Goal: Task Accomplishment & Management: Manage account settings

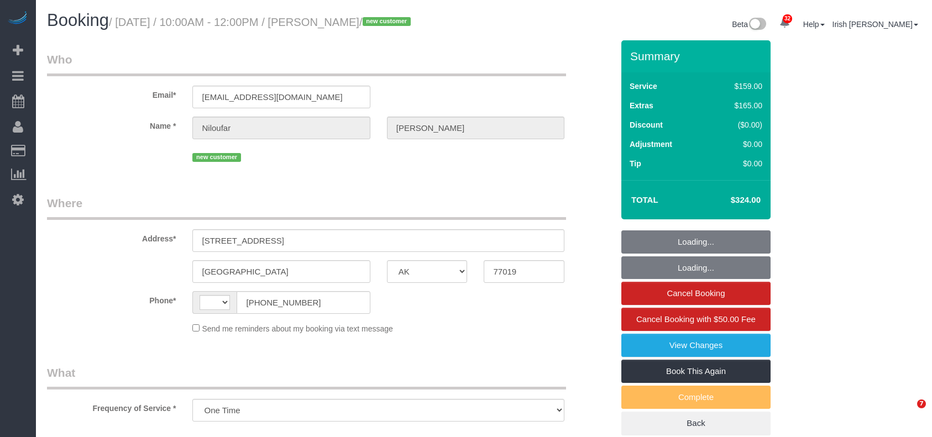
select select "[GEOGRAPHIC_DATA]"
select select "object:1055"
select select "string:[GEOGRAPHIC_DATA]"
select select "spot1"
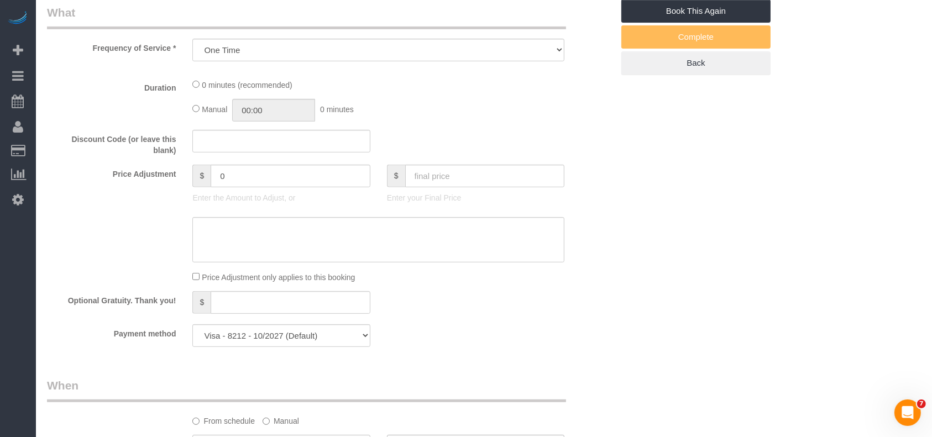
scroll to position [368, 0]
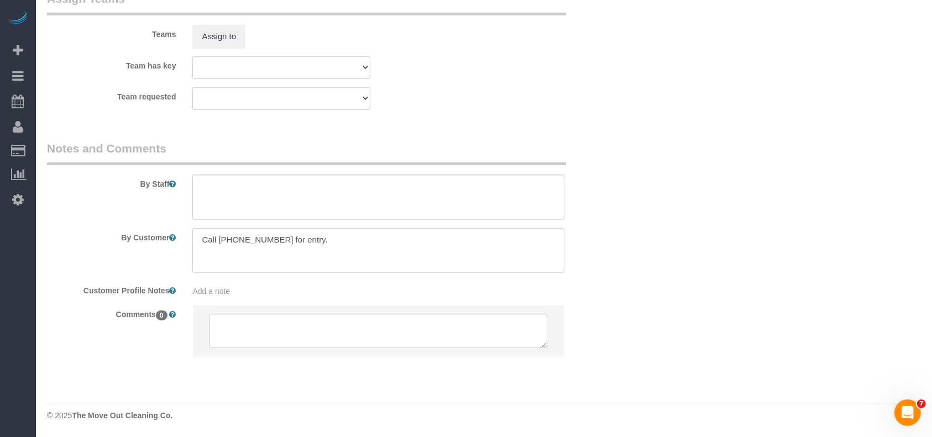
select select "3"
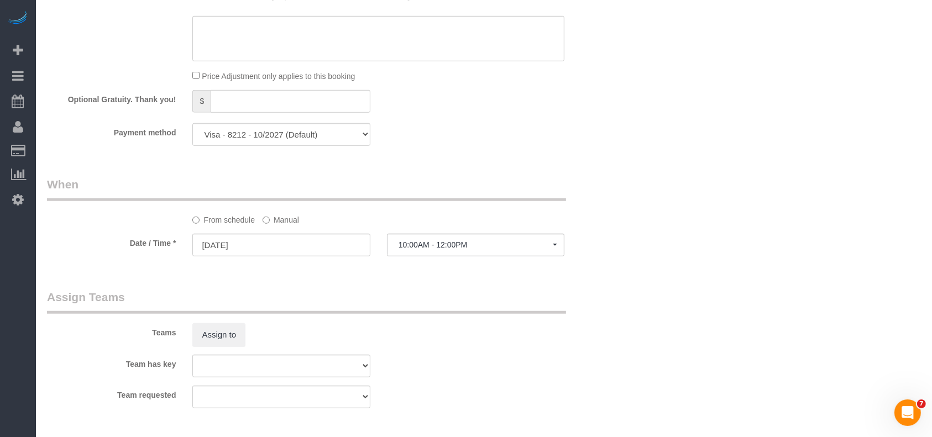
scroll to position [616, 0]
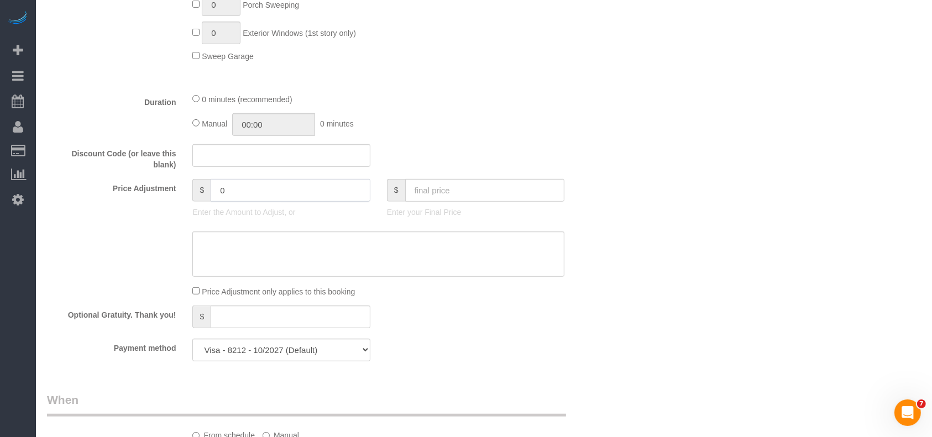
drag, startPoint x: 242, startPoint y: 201, endPoint x: 172, endPoint y: 197, distance: 70.3
click at [172, 197] on div "Price Adjustment $ 0 Enter the Amount to Adjust, or $ Enter your Final Price" at bounding box center [330, 201] width 583 height 44
drag, startPoint x: 243, startPoint y: 191, endPoint x: 189, endPoint y: 192, distance: 54.2
click at [189, 192] on div "$ 2 Enter the Amount to Adjust, or" at bounding box center [281, 201] width 194 height 44
type input "2"
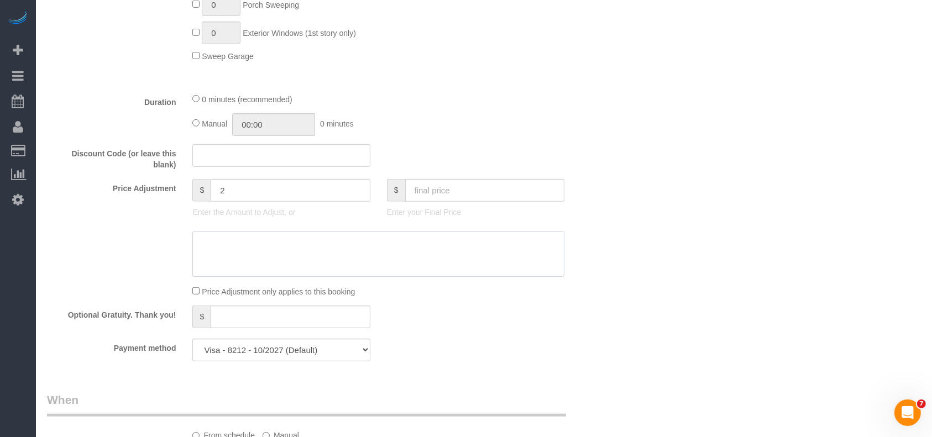
click at [243, 264] on textarea at bounding box center [378, 254] width 372 height 45
drag, startPoint x: 237, startPoint y: 198, endPoint x: 174, endPoint y: 189, distance: 64.2
click at [174, 189] on div "Price Adjustment $ 2 Enter the Amount to Adjust, or $ Enter your Final Price" at bounding box center [330, 201] width 583 height 44
click at [265, 252] on textarea at bounding box center [378, 254] width 372 height 45
paste textarea "2"
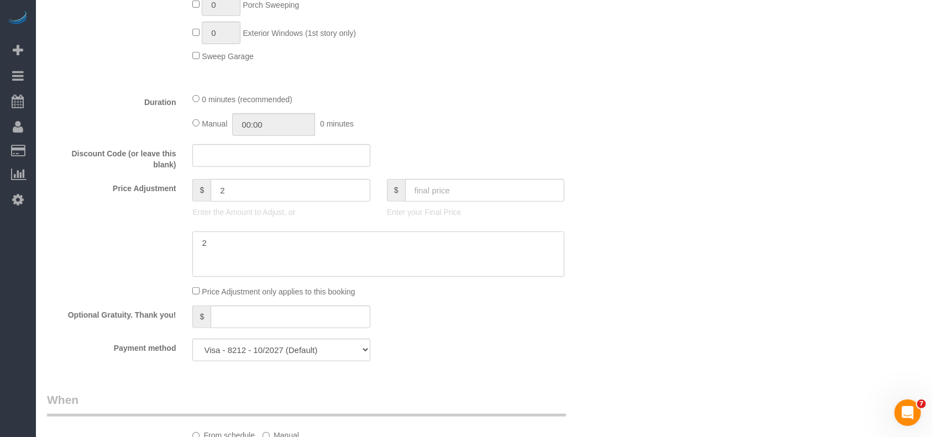
click at [310, 256] on textarea at bounding box center [378, 254] width 372 height 45
paste textarea "5"
click at [196, 245] on textarea at bounding box center [378, 254] width 372 height 45
click at [297, 259] on textarea at bounding box center [378, 254] width 372 height 45
drag, startPoint x: 217, startPoint y: 248, endPoint x: 206, endPoint y: 245, distance: 11.4
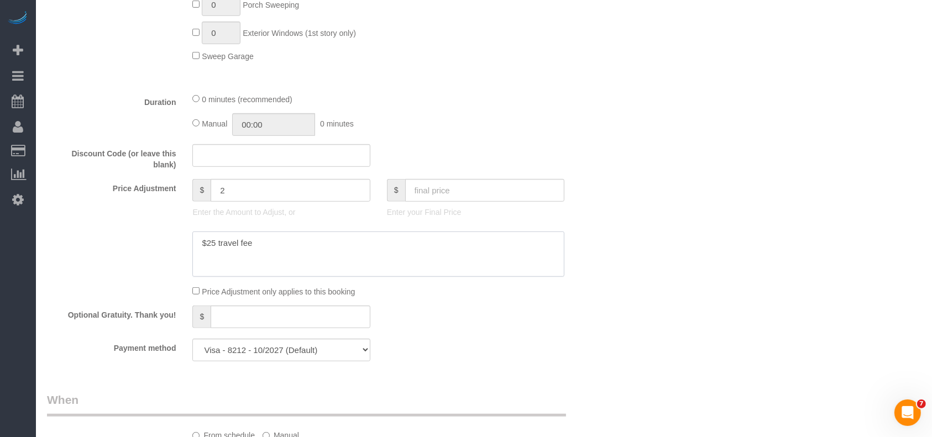
click at [206, 245] on textarea at bounding box center [378, 254] width 372 height 45
type textarea "$25 travel fee"
drag, startPoint x: 228, startPoint y: 189, endPoint x: 206, endPoint y: 191, distance: 22.2
click at [206, 191] on div "$ 2" at bounding box center [280, 190] width 177 height 23
paste input "5"
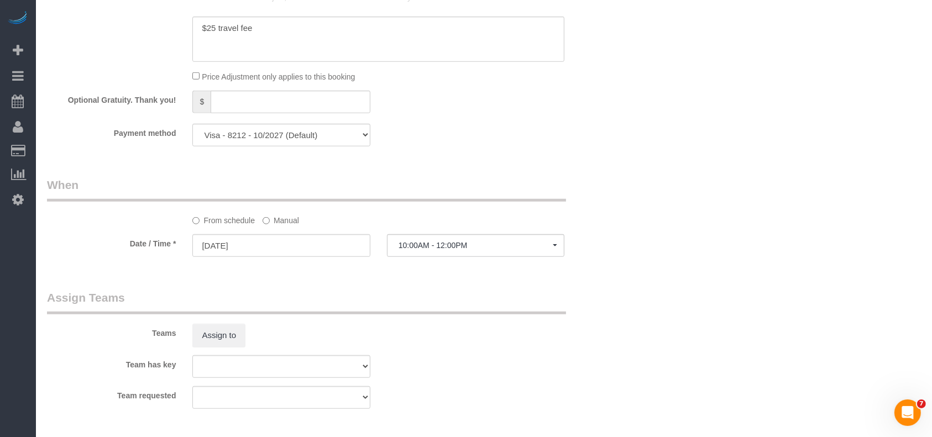
scroll to position [837, 0]
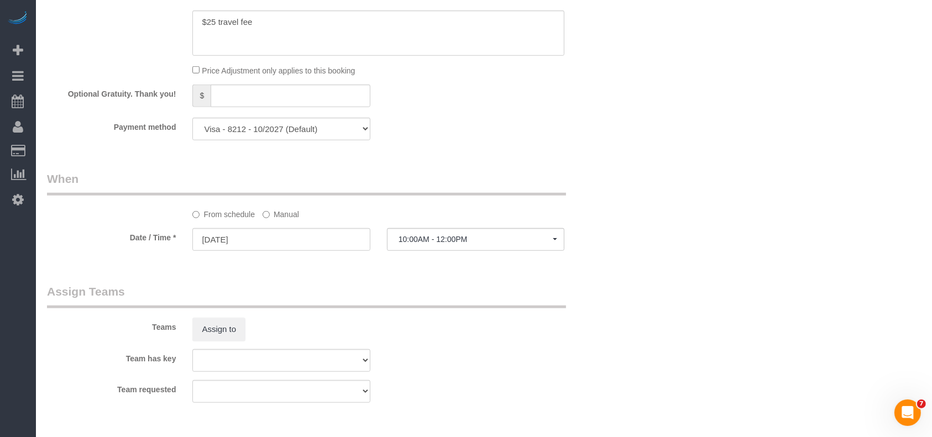
type input "25"
click at [274, 220] on label "Manual" at bounding box center [281, 212] width 36 height 15
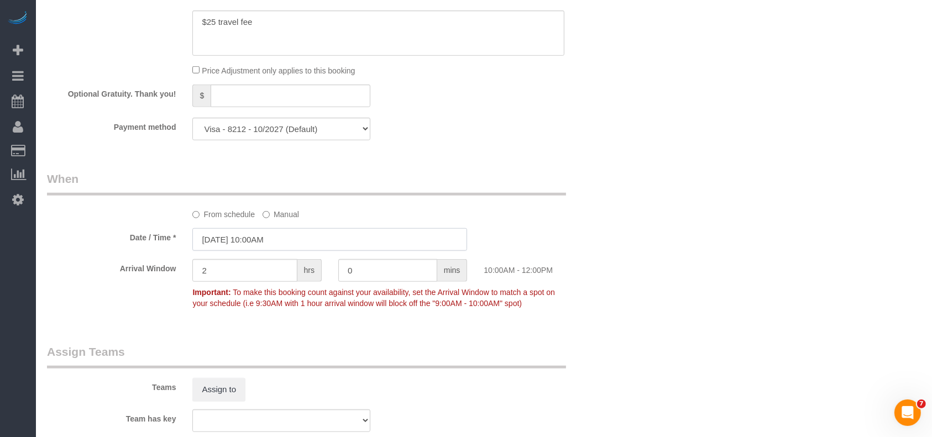
click at [261, 243] on input "[DATE] 10:00AM" at bounding box center [329, 239] width 275 height 23
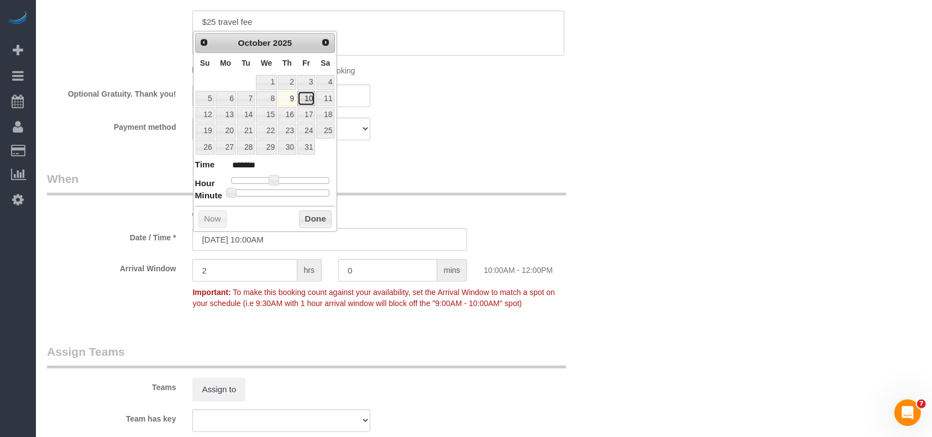
click at [310, 99] on link "10" at bounding box center [306, 98] width 18 height 15
type input "[DATE] 10:00AM"
click at [313, 96] on link "10" at bounding box center [306, 98] width 18 height 15
click at [309, 217] on button "Done" at bounding box center [315, 220] width 33 height 18
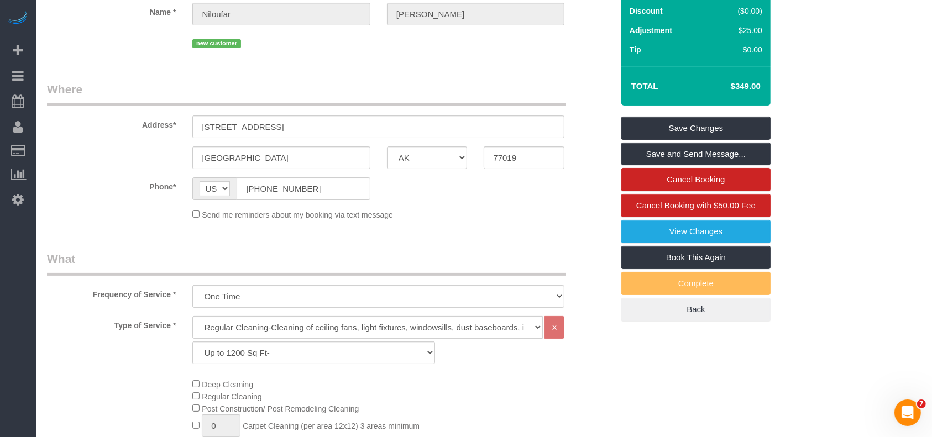
scroll to position [27, 0]
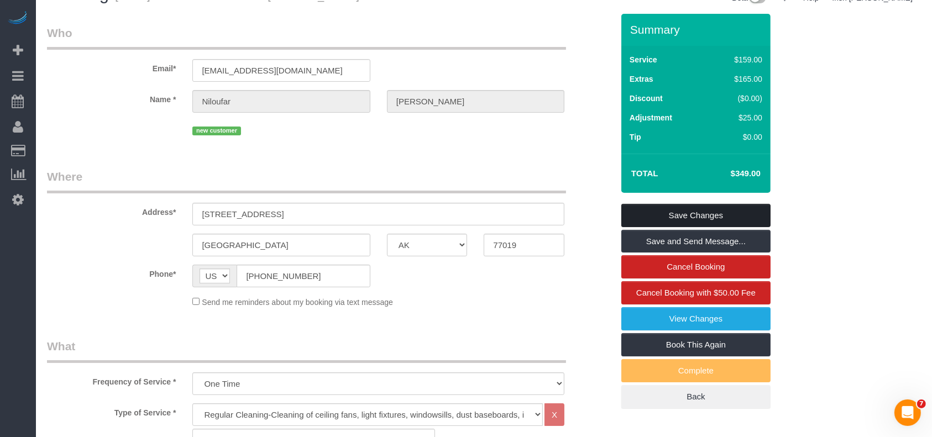
click at [717, 210] on link "Save Changes" at bounding box center [695, 215] width 149 height 23
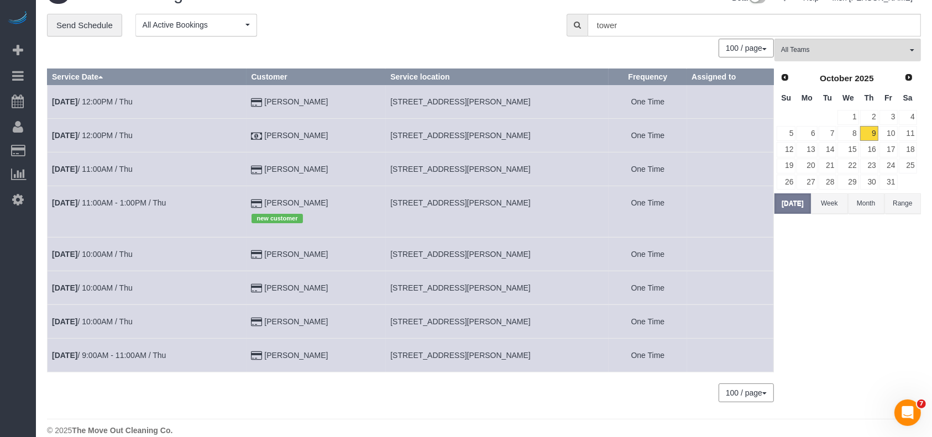
scroll to position [0, 0]
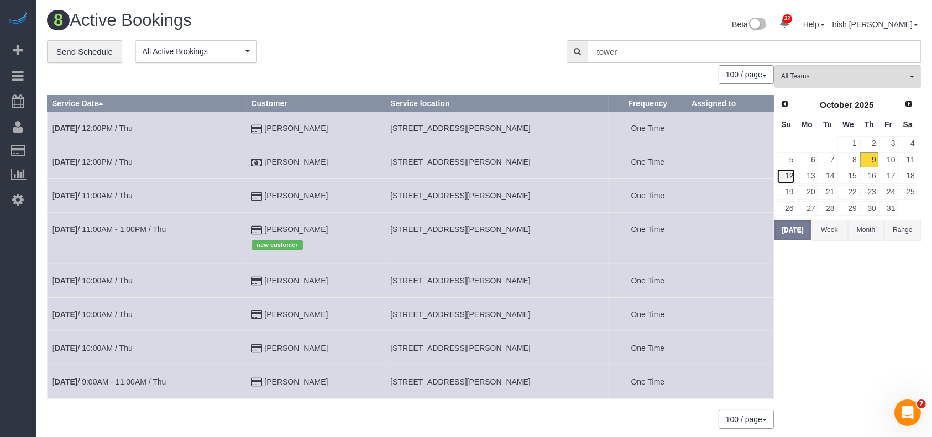
click at [787, 175] on link "12" at bounding box center [786, 176] width 19 height 15
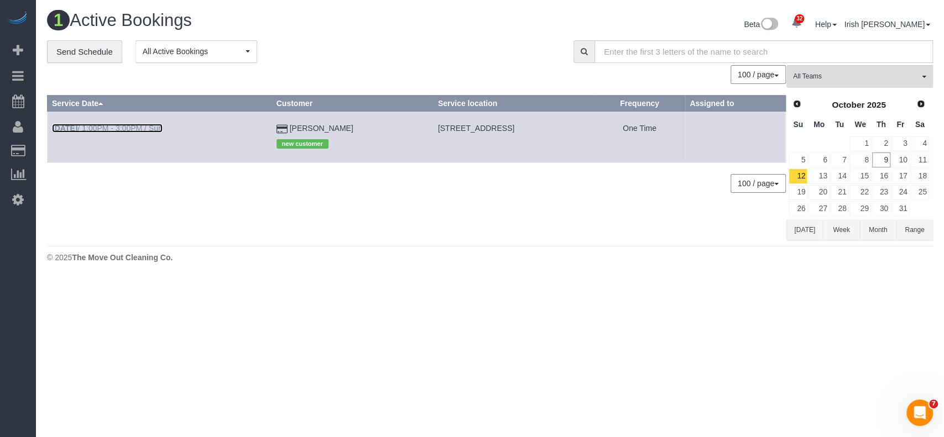
click at [114, 126] on link "[DATE] 1:00PM - 3:00PM / Sun" at bounding box center [107, 128] width 111 height 9
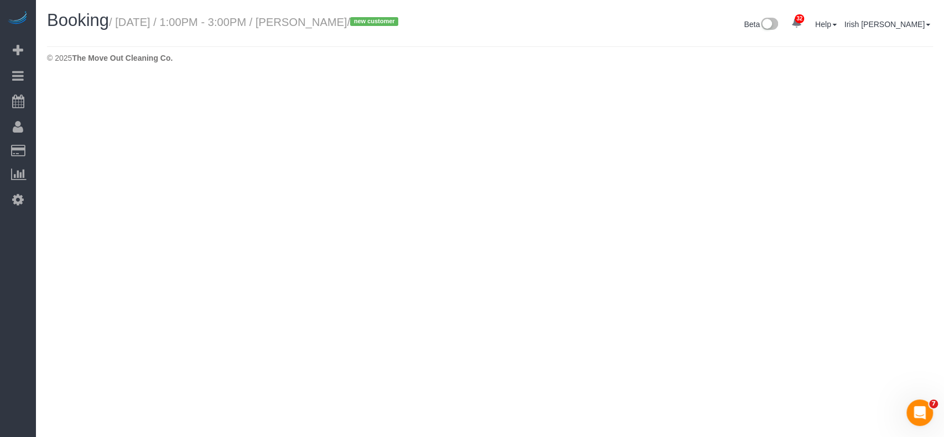
select select "[GEOGRAPHIC_DATA]"
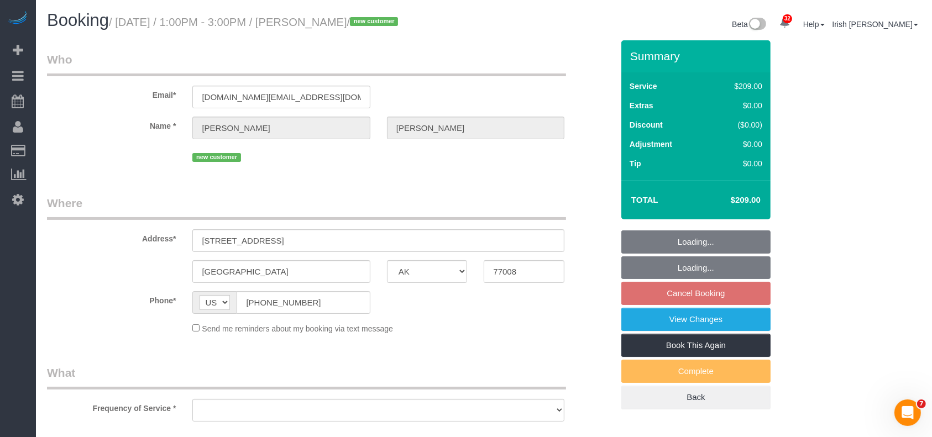
select select "string:fspay-e7ebc280-c377-433b-8bbb-17d548cf4a41"
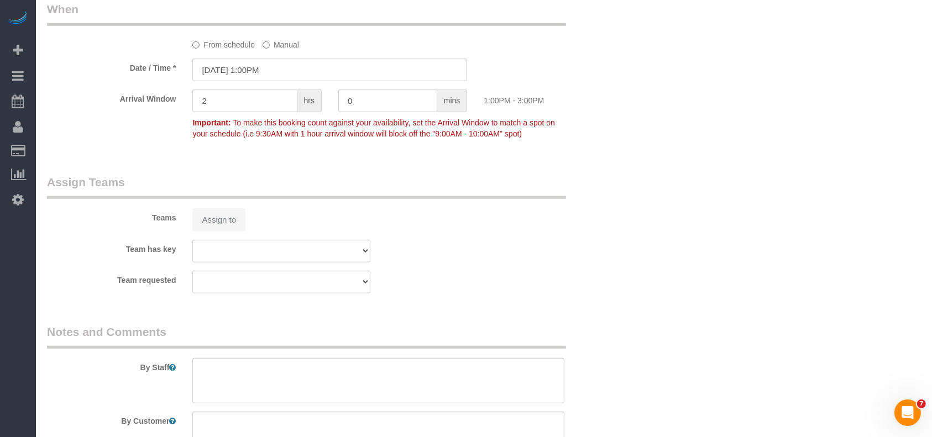
select select "object:1932"
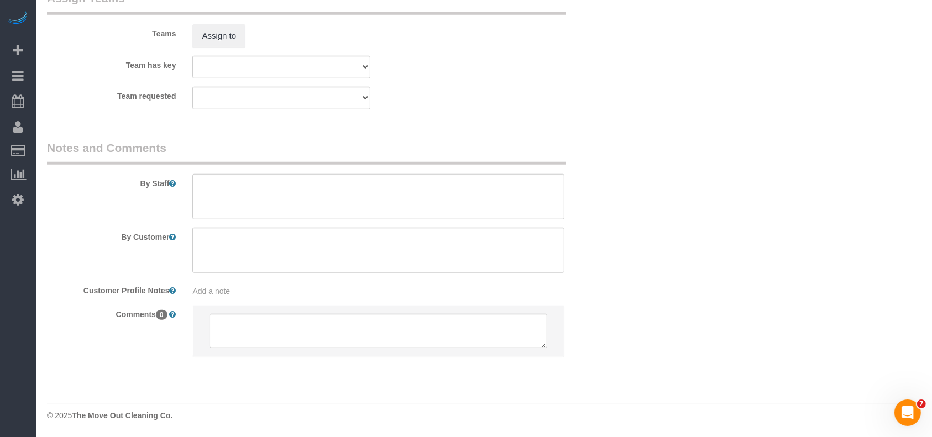
select select "3"
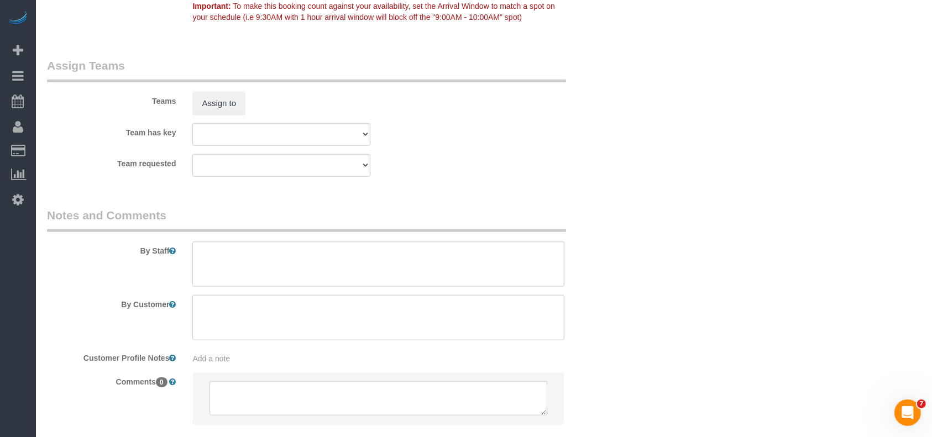
select select "object:1994"
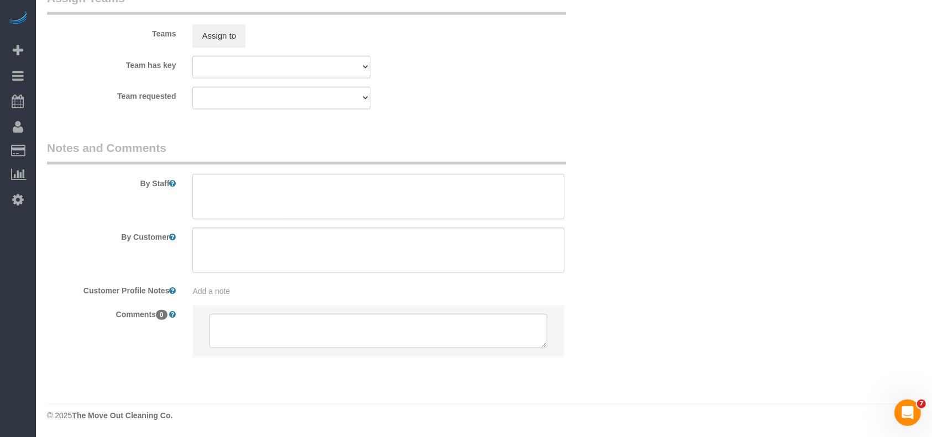
click at [234, 188] on textarea at bounding box center [378, 196] width 372 height 45
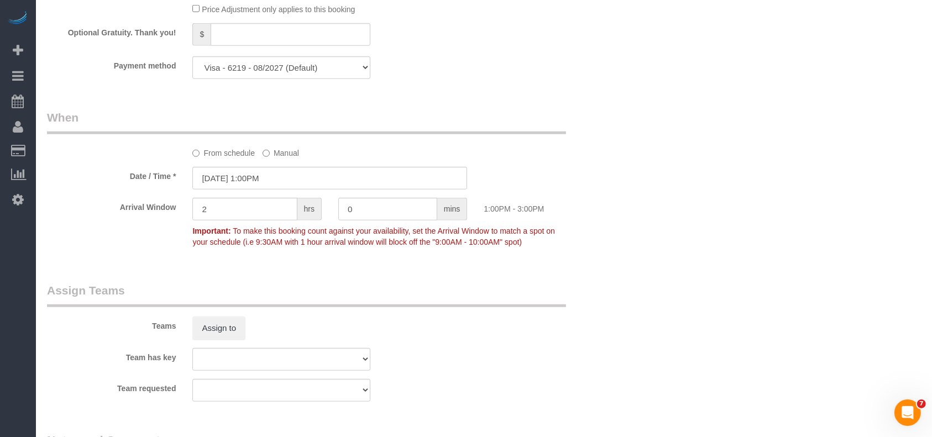
type textarea "* for 8-8:30am"
drag, startPoint x: 279, startPoint y: 179, endPoint x: 262, endPoint y: 188, distance: 19.3
click at [279, 179] on input "[DATE] 1:00PM" at bounding box center [329, 178] width 275 height 23
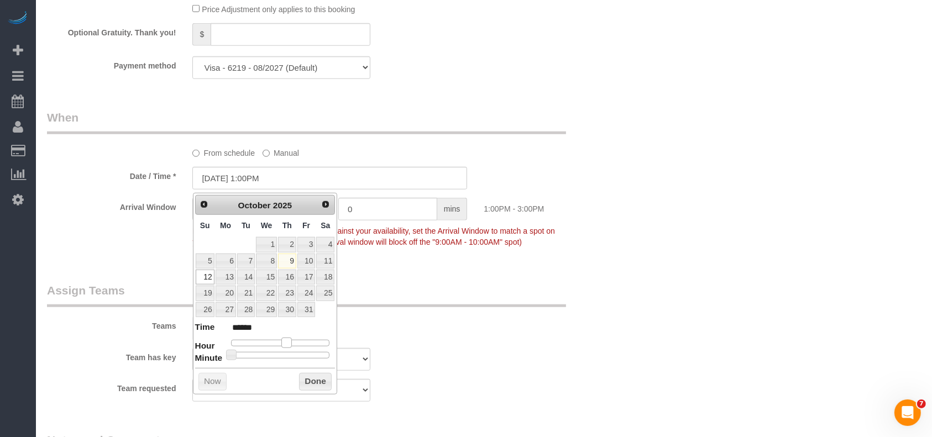
type input "[DATE] 10:00AM"
type input "*******"
type input "[DATE] 9:00AM"
type input "******"
type input "[DATE] 8:00AM"
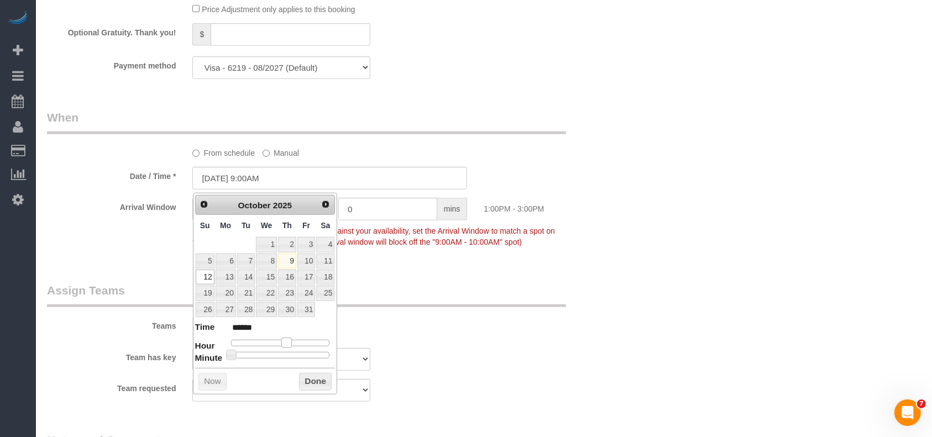
type input "******"
drag, startPoint x: 283, startPoint y: 341, endPoint x: 263, endPoint y: 340, distance: 20.5
click at [263, 340] on span at bounding box center [265, 343] width 10 height 10
click at [312, 379] on button "Done" at bounding box center [315, 382] width 33 height 18
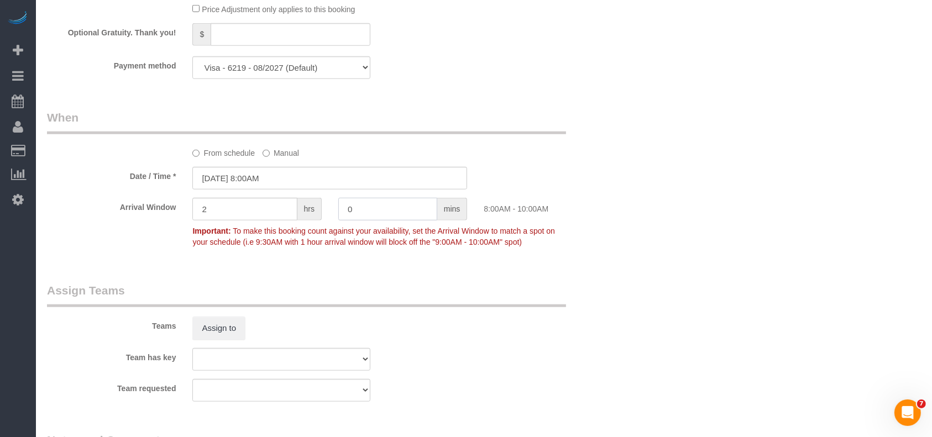
drag, startPoint x: 331, startPoint y: 205, endPoint x: 320, endPoint y: 205, distance: 11.6
click at [320, 205] on div "Arrival Window 2 hrs 0 mins 8:00AM - 10:00AM Important: To make this booking co…" at bounding box center [330, 225] width 583 height 55
type input "30"
drag, startPoint x: 248, startPoint y: 212, endPoint x: 149, endPoint y: 201, distance: 99.5
click at [149, 201] on div "Arrival Window 2 hrs 30 mins 8:00AM - 10:30AM Important: To make this booking c…" at bounding box center [330, 225] width 583 height 55
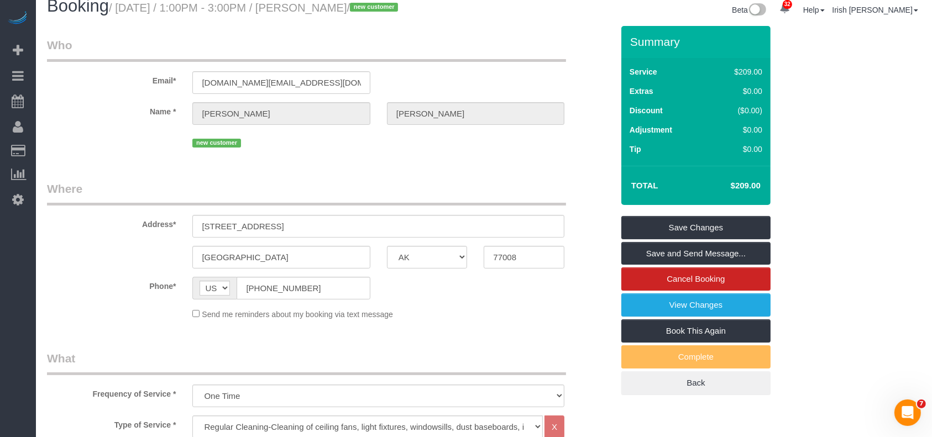
scroll to position [0, 0]
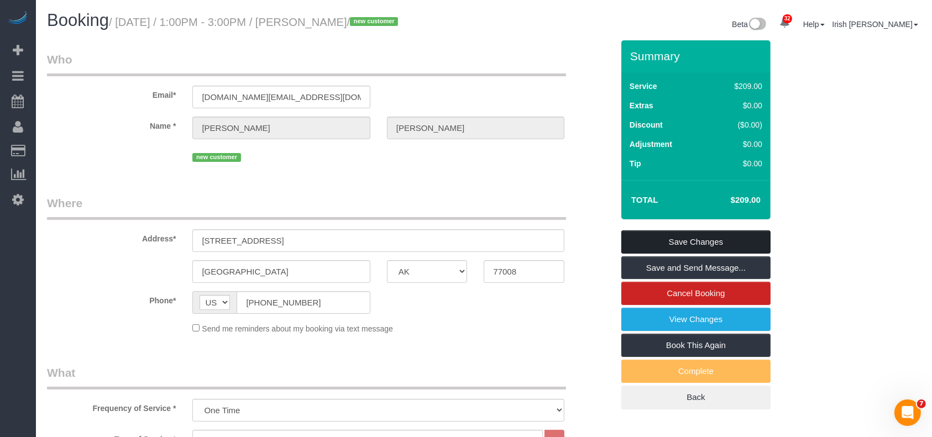
type input "0"
click at [724, 239] on link "Save Changes" at bounding box center [695, 242] width 149 height 23
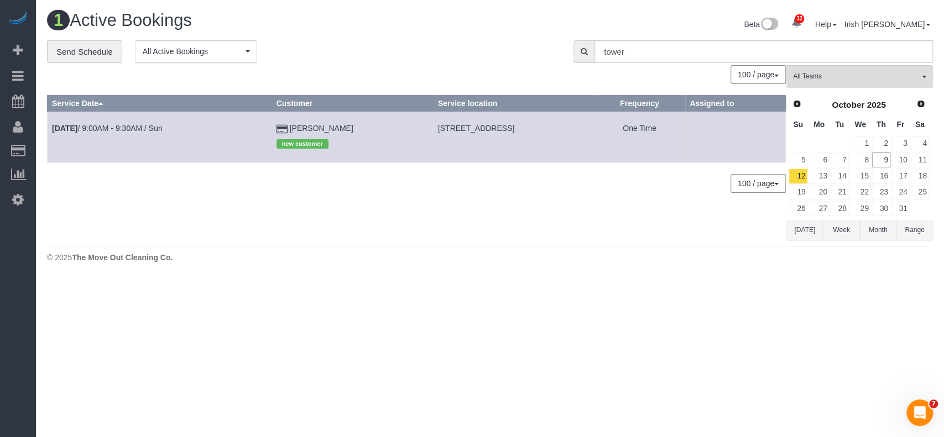
click at [804, 233] on button "[DATE]" at bounding box center [804, 230] width 36 height 20
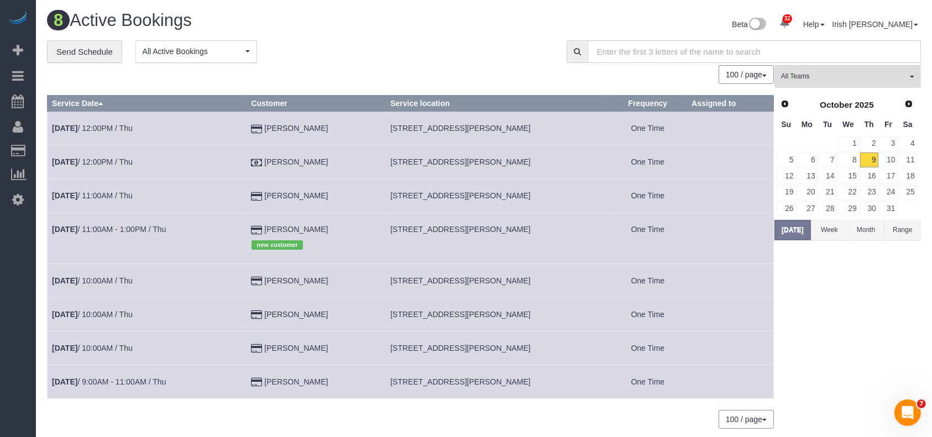
click at [72, 122] on td "[DATE] 12:00PM / Thu" at bounding box center [148, 129] width 200 height 34
click at [70, 128] on b "[DATE]" at bounding box center [64, 128] width 25 height 9
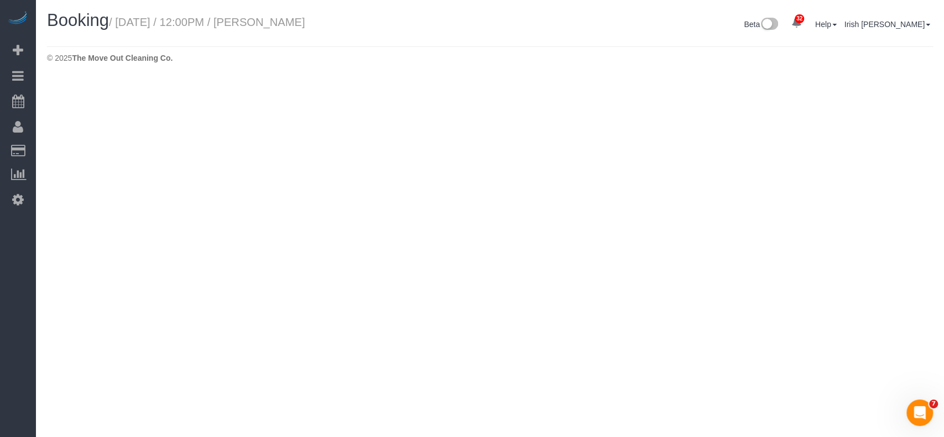
select select "[GEOGRAPHIC_DATA]"
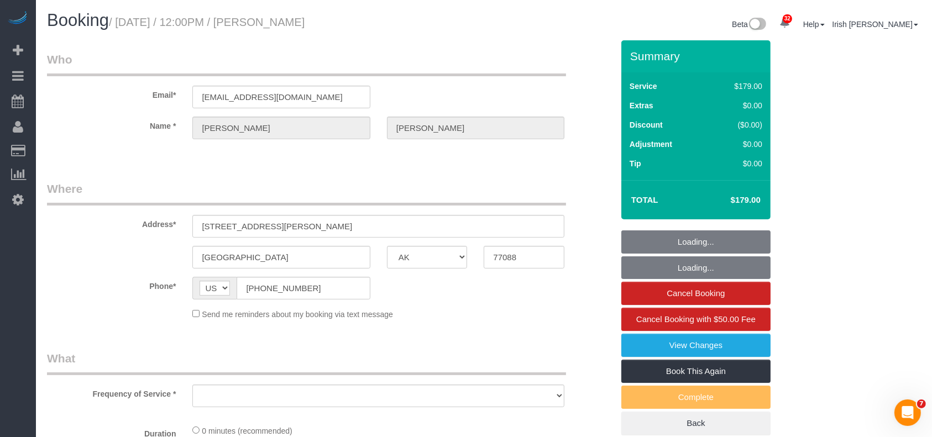
select select "object:2512"
select select "string:fspay-513aab91-ade2-4e36-ad03-97c1767b1fd3"
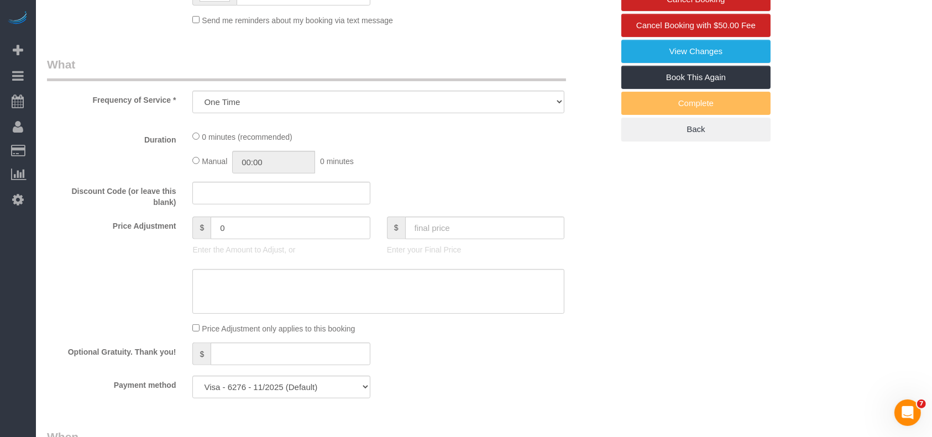
select select "object:2538"
select select "3"
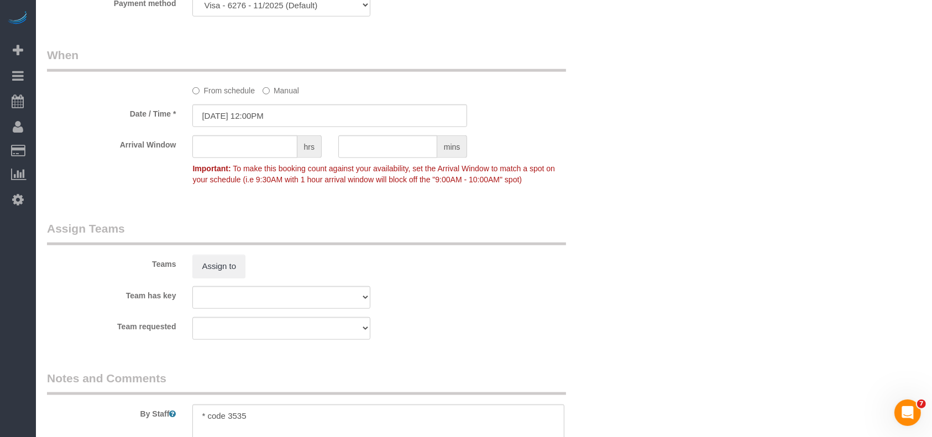
scroll to position [1179, 0]
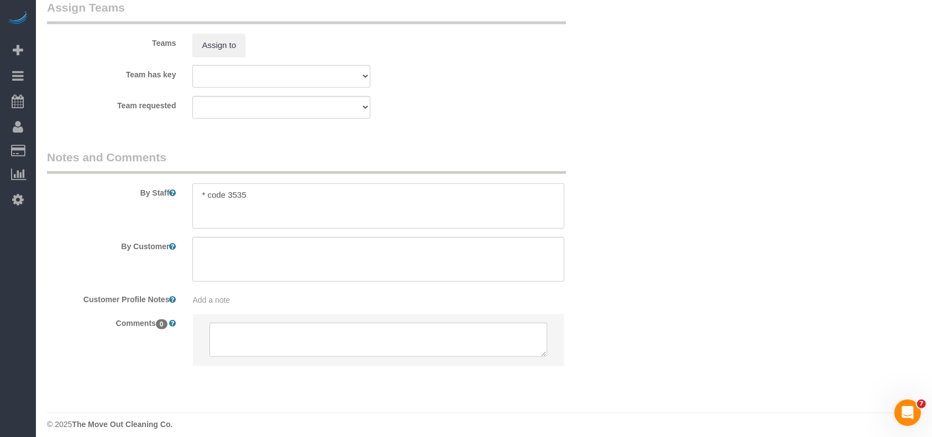
click at [239, 198] on textarea at bounding box center [378, 206] width 372 height 45
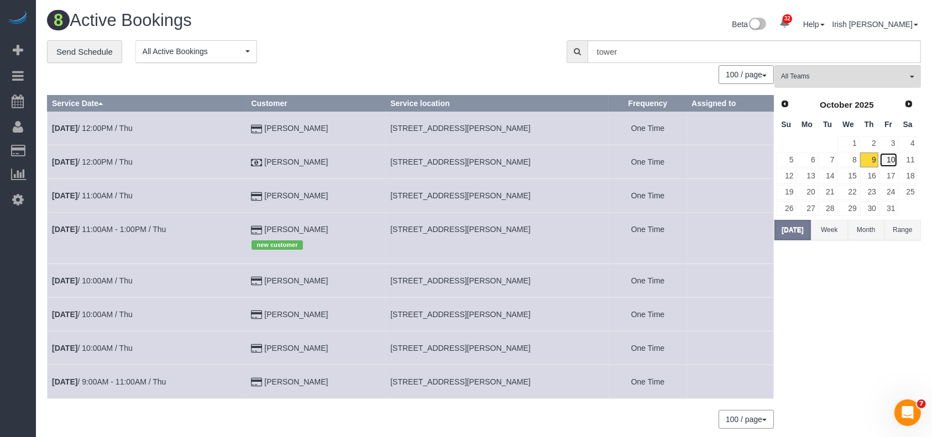
click at [890, 161] on link "10" at bounding box center [889, 160] width 18 height 15
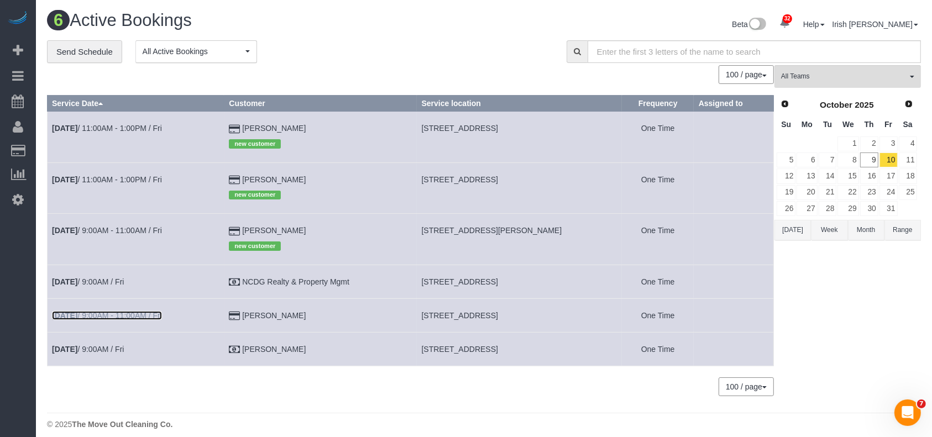
click at [126, 315] on link "[DATE] 9:00AM - 11:00AM / Fri" at bounding box center [107, 315] width 110 height 9
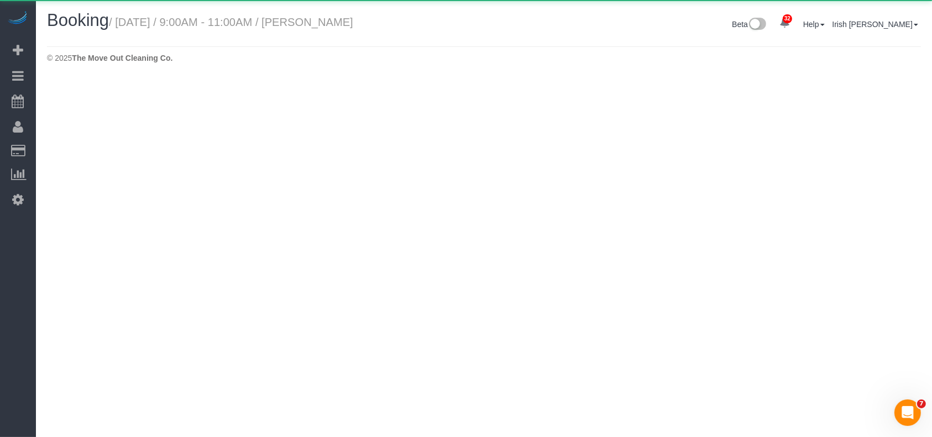
select select "[GEOGRAPHIC_DATA]"
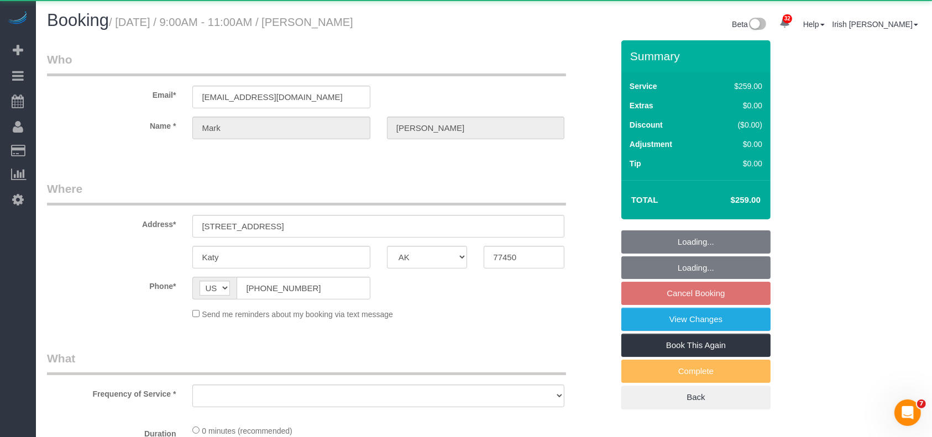
select select "object:3225"
select select "string:fspay-d99e0114-994f-4ee6-b6db-05304be8d4e9"
select select "3"
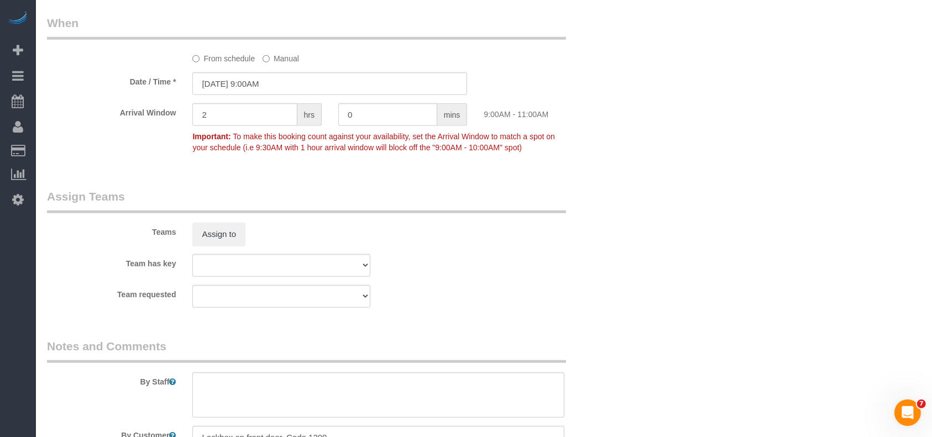
scroll to position [1179, 0]
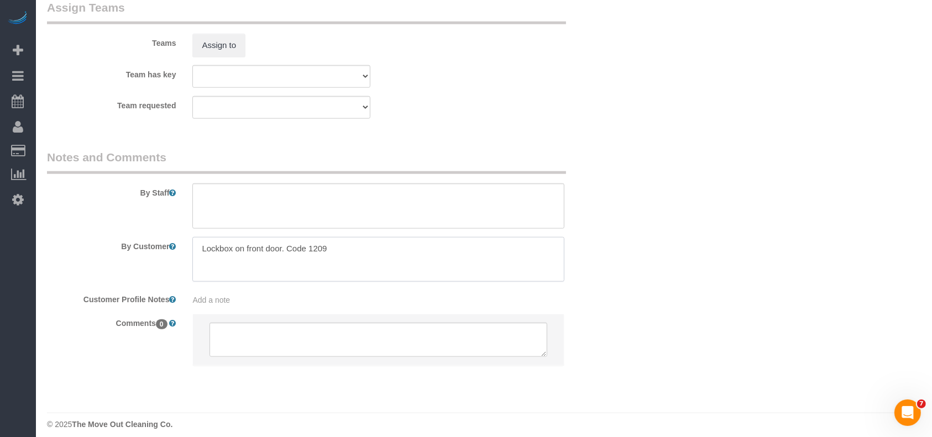
drag, startPoint x: 341, startPoint y: 254, endPoint x: 307, endPoint y: 251, distance: 33.8
click at [307, 251] on textarea at bounding box center [378, 259] width 372 height 45
paste textarea "080820✔️"
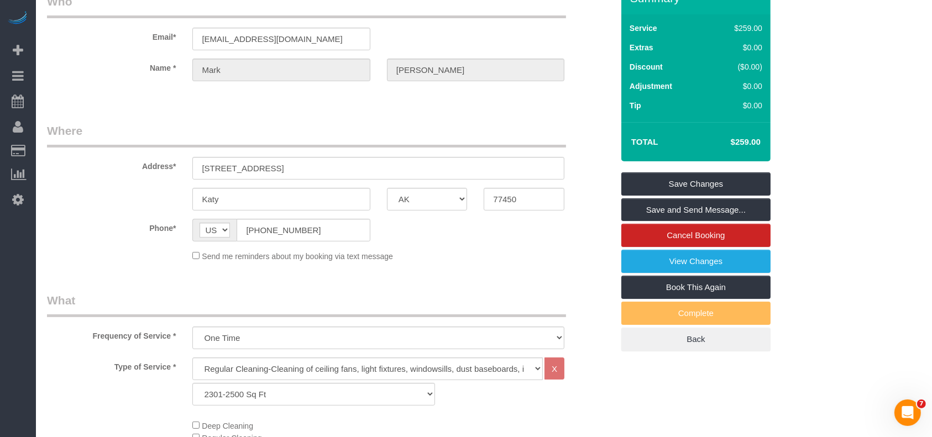
scroll to position [0, 0]
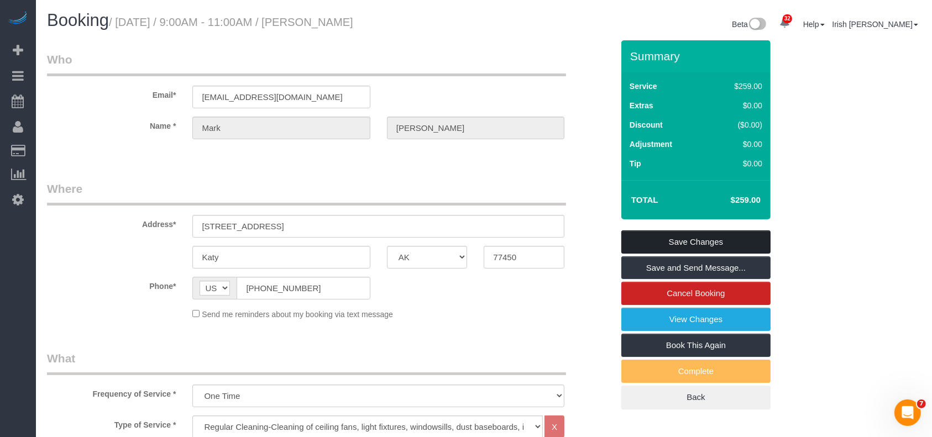
type textarea "Lockbox on front door. Code 080820✔️"
drag, startPoint x: 721, startPoint y: 238, endPoint x: 631, endPoint y: 97, distance: 167.8
click at [720, 238] on link "Save Changes" at bounding box center [695, 242] width 149 height 23
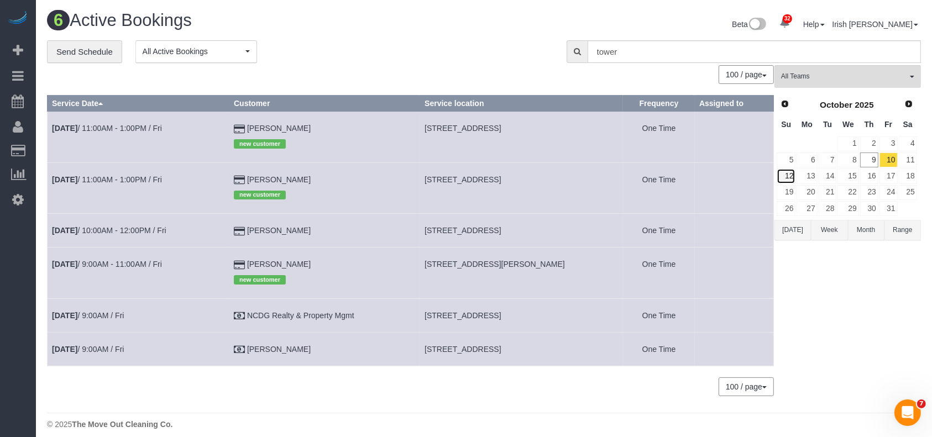
click at [789, 170] on link "12" at bounding box center [786, 176] width 19 height 15
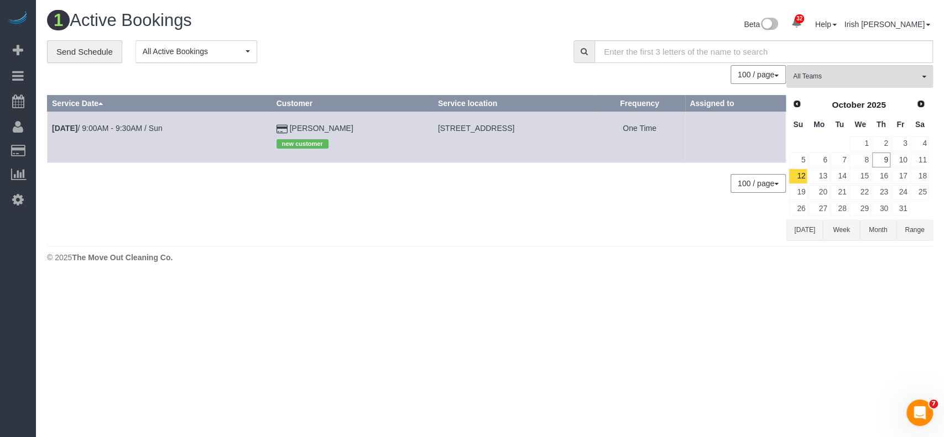
click at [112, 133] on td "[DATE] 9:00AM - 9:30AM / Sun" at bounding box center [160, 137] width 224 height 51
click at [113, 128] on link "[DATE] 9:00AM - 9:30AM / Sun" at bounding box center [107, 128] width 111 height 9
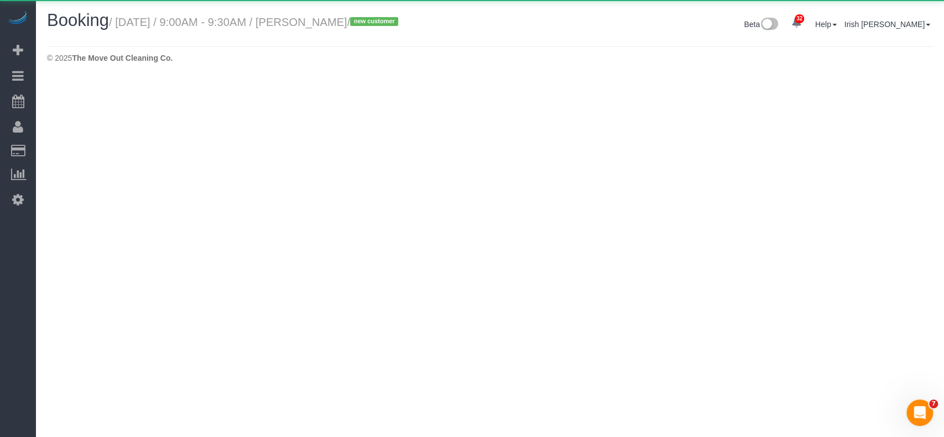
select select "[GEOGRAPHIC_DATA]"
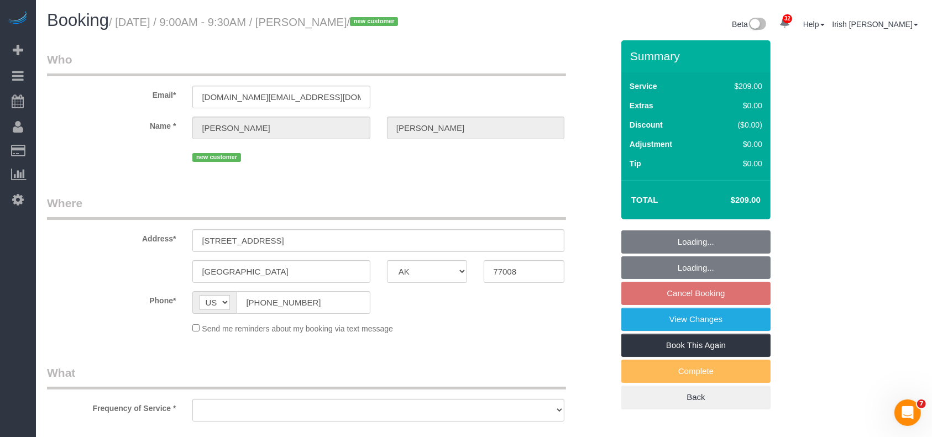
select select "3"
select select "string:fspay-e7ebc280-c377-433b-8bbb-17d548cf4a41"
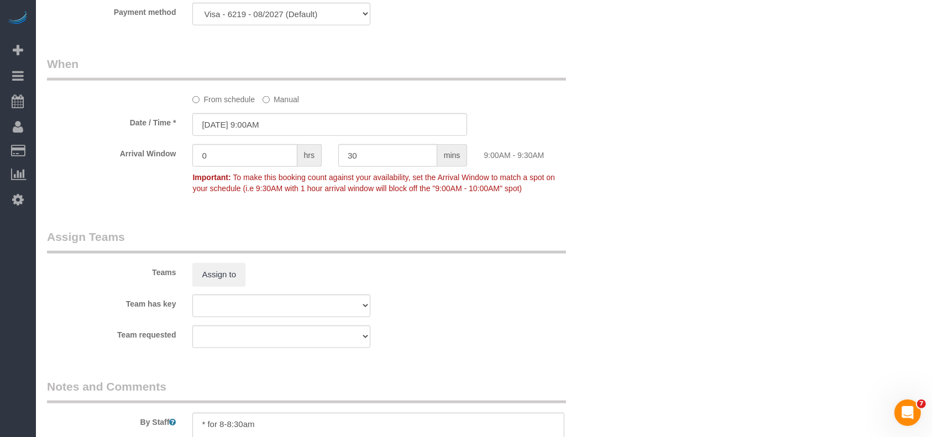
select select "object:3801"
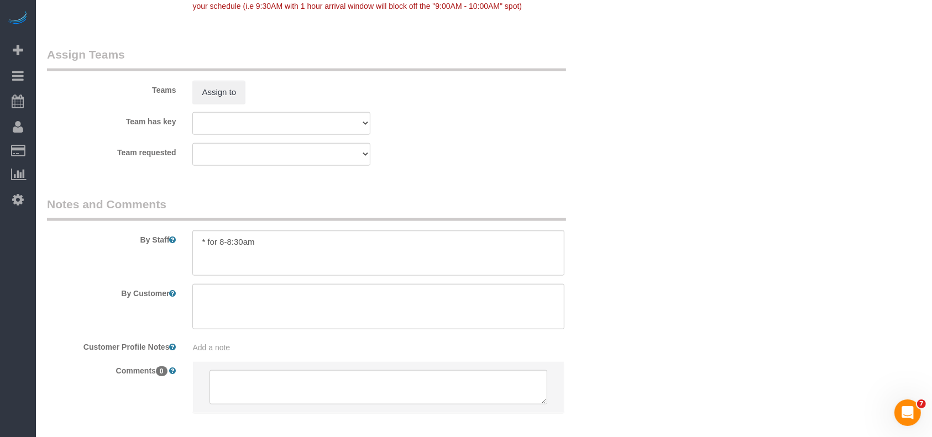
scroll to position [1179, 0]
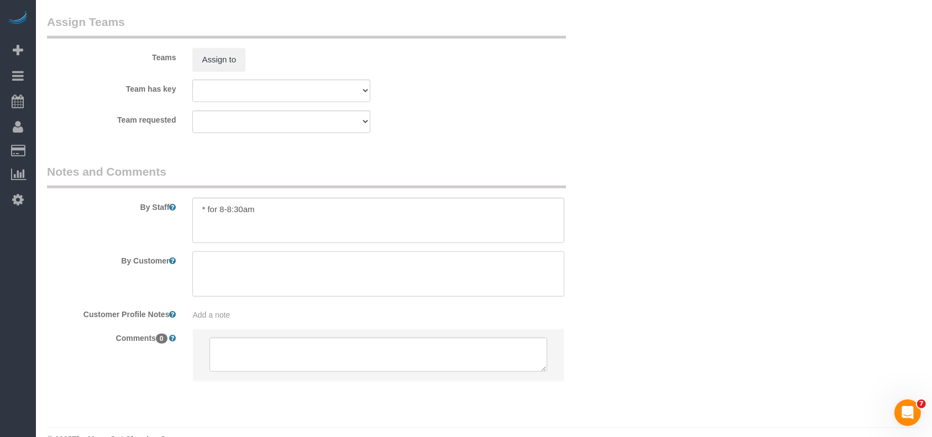
click at [216, 274] on textarea at bounding box center [378, 274] width 372 height 45
paste textarea "I will leave the back door unlocked. Your team can walk down the driveway and w…"
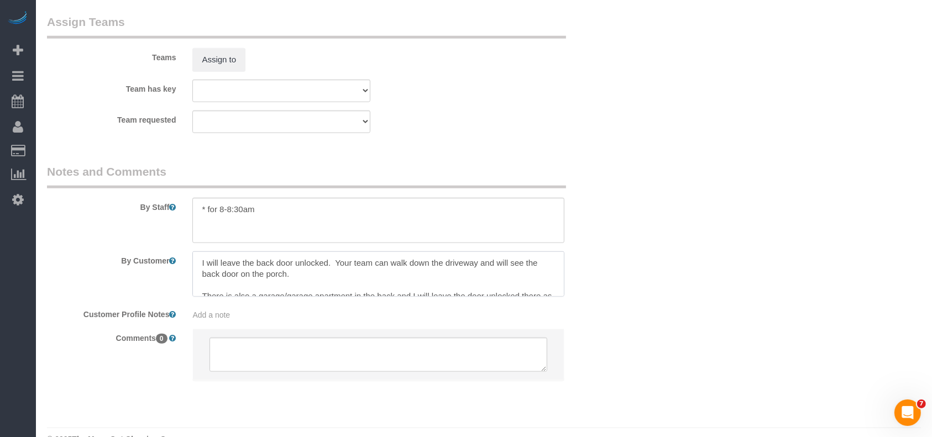
scroll to position [15, 0]
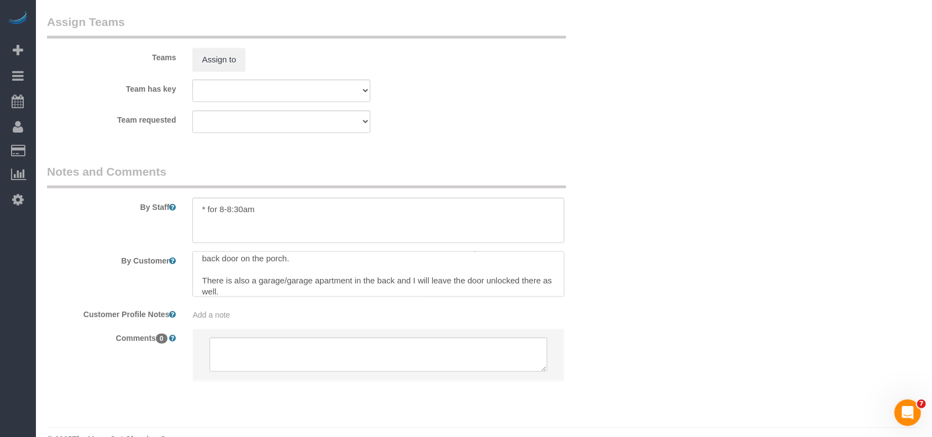
click at [201, 282] on textarea at bounding box center [378, 274] width 372 height 45
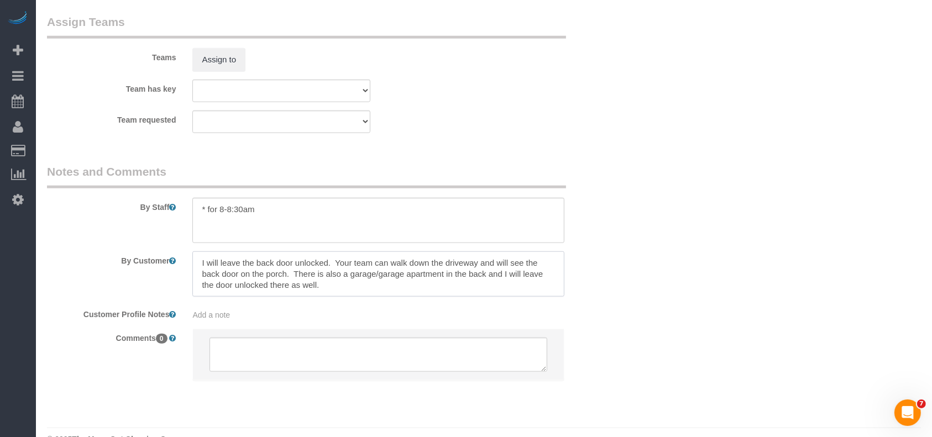
scroll to position [0, 0]
click at [195, 269] on textarea at bounding box center [378, 274] width 372 height 45
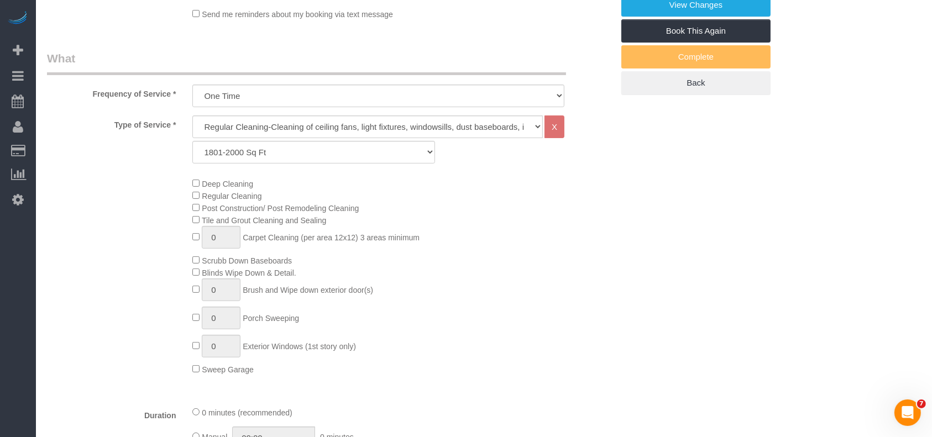
scroll to position [221, 0]
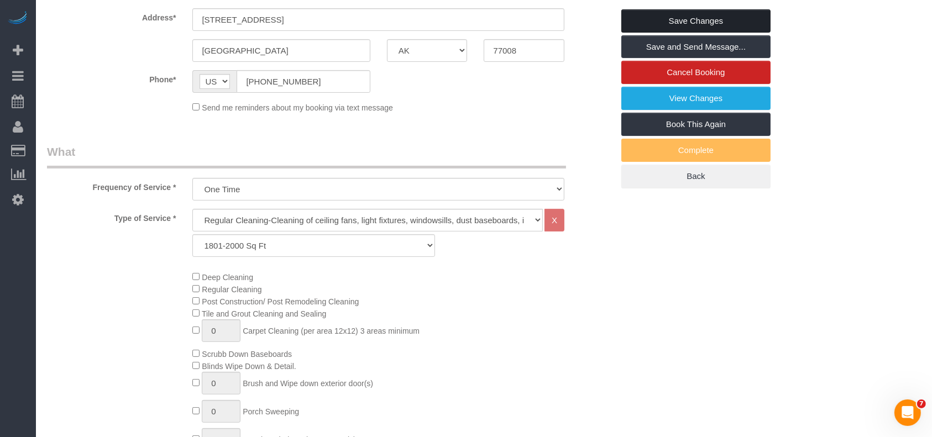
type textarea "I will leave the back door unlocked. Your team can walk down the driveway and w…"
click at [739, 23] on link "Save Changes" at bounding box center [695, 20] width 149 height 23
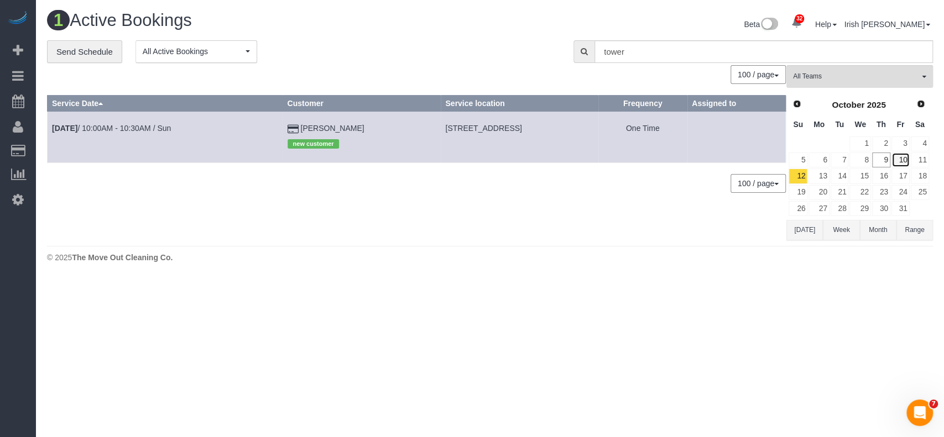
click at [907, 159] on link "10" at bounding box center [900, 160] width 18 height 15
click at [906, 159] on link "10" at bounding box center [900, 160] width 18 height 15
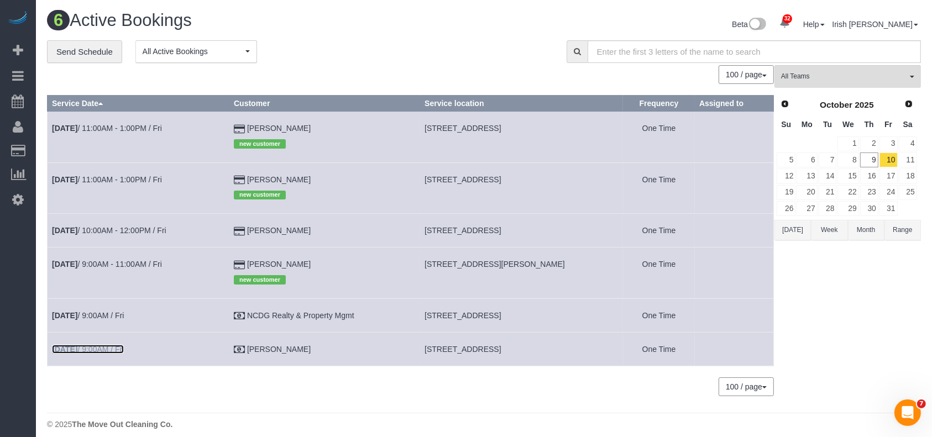
click at [95, 352] on link "[DATE] 9:00AM / Fri" at bounding box center [88, 349] width 72 height 9
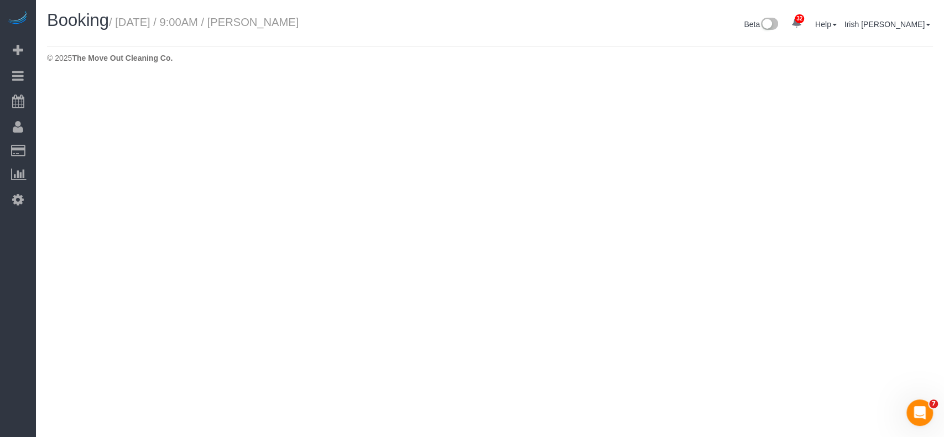
select select "[GEOGRAPHIC_DATA]"
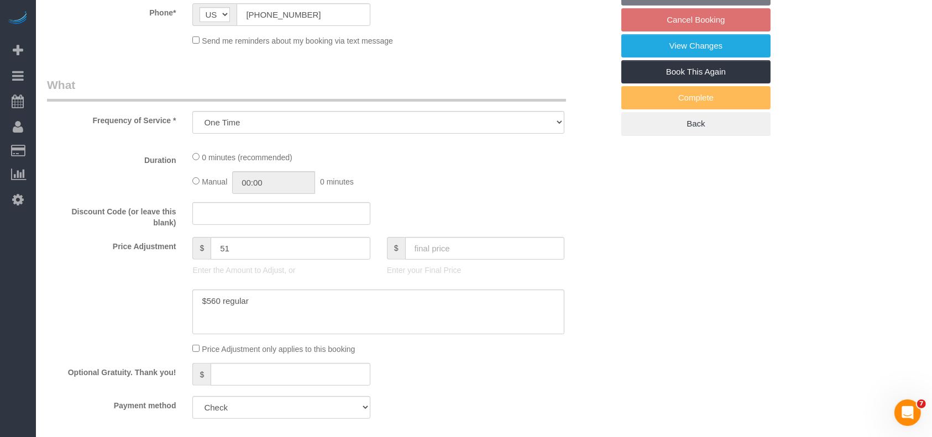
select select "object:4423"
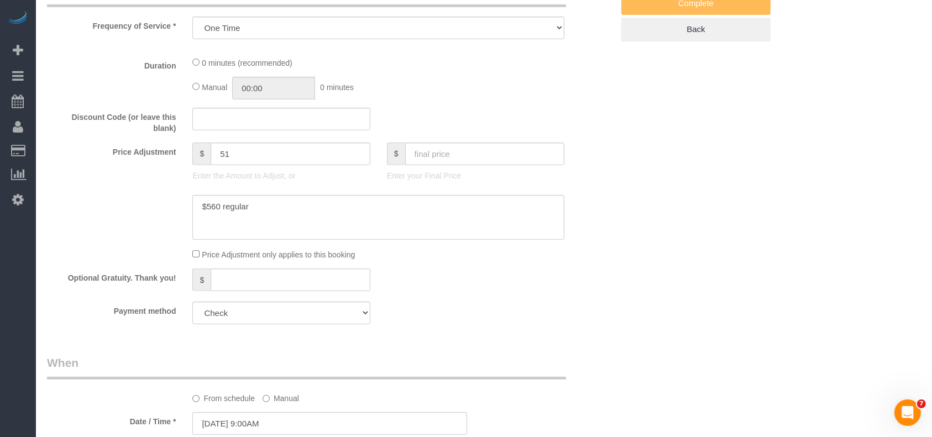
select select "3"
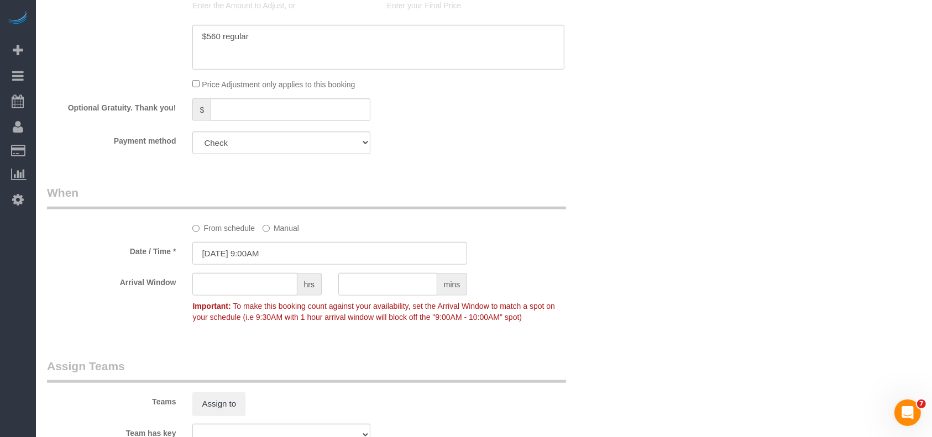
scroll to position [885, 0]
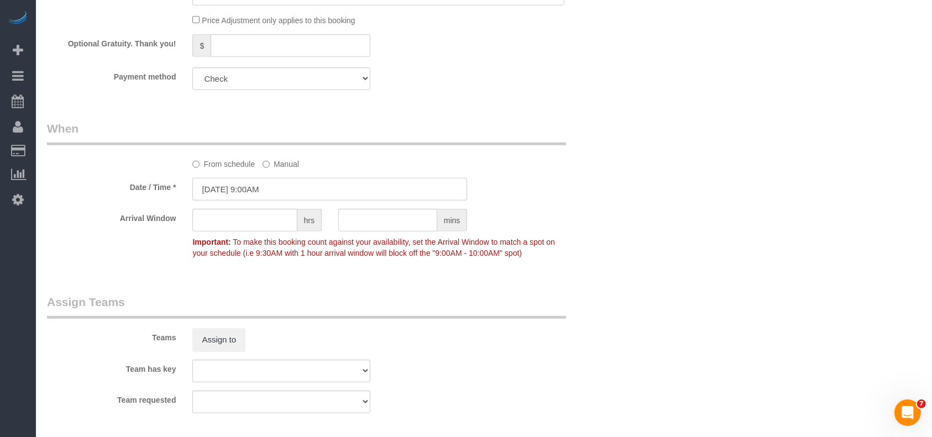
click at [270, 190] on input "[DATE] 9:00AM" at bounding box center [329, 189] width 275 height 23
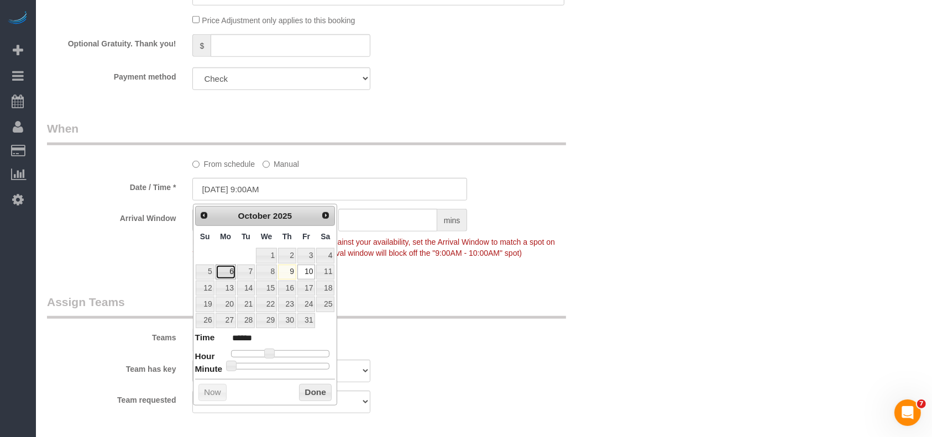
click at [230, 271] on link "6" at bounding box center [226, 272] width 20 height 15
click at [230, 286] on link "13" at bounding box center [226, 288] width 20 height 15
type input "[DATE] 9:00AM"
drag, startPoint x: 321, startPoint y: 391, endPoint x: 460, endPoint y: 356, distance: 143.7
click at [320, 391] on button "Done" at bounding box center [315, 393] width 33 height 18
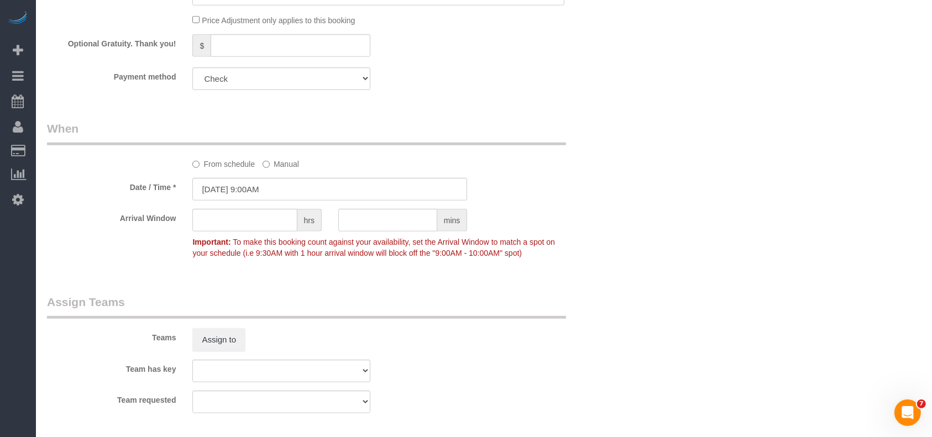
click at [535, 341] on div "Teams Assign to" at bounding box center [330, 322] width 583 height 57
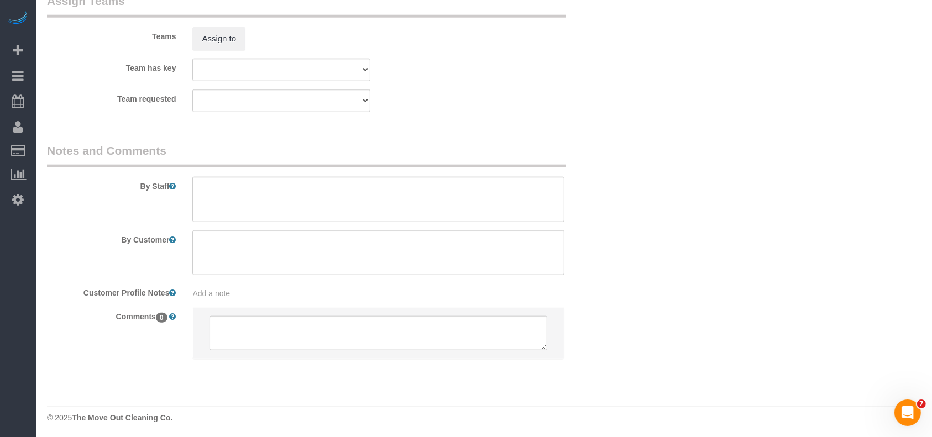
scroll to position [1190, 0]
click at [259, 187] on textarea at bounding box center [378, 197] width 372 height 45
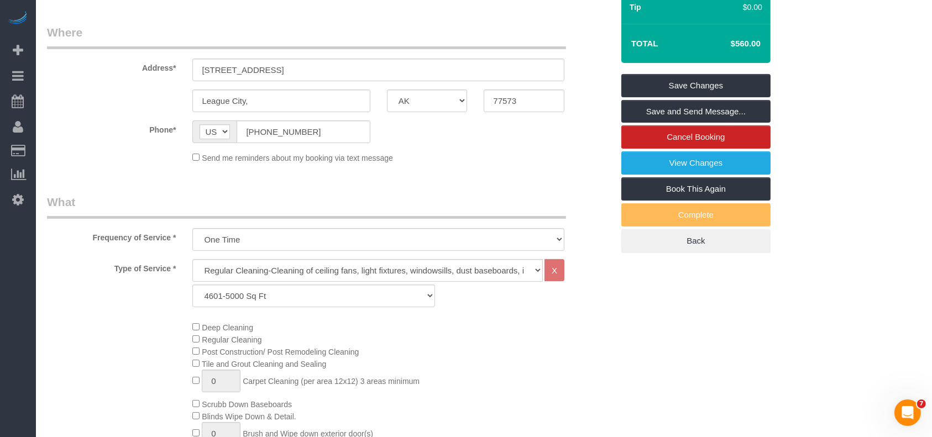
scroll to position [84, 0]
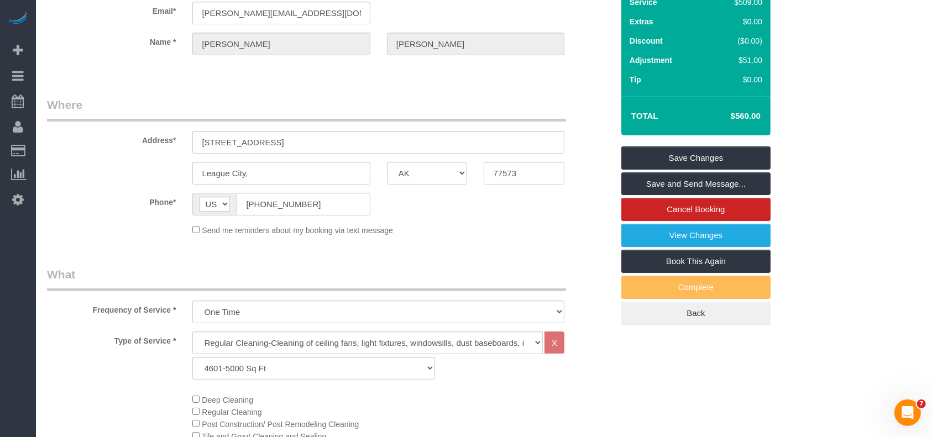
type textarea "Pending"
click at [734, 161] on link "Save Changes" at bounding box center [695, 158] width 149 height 23
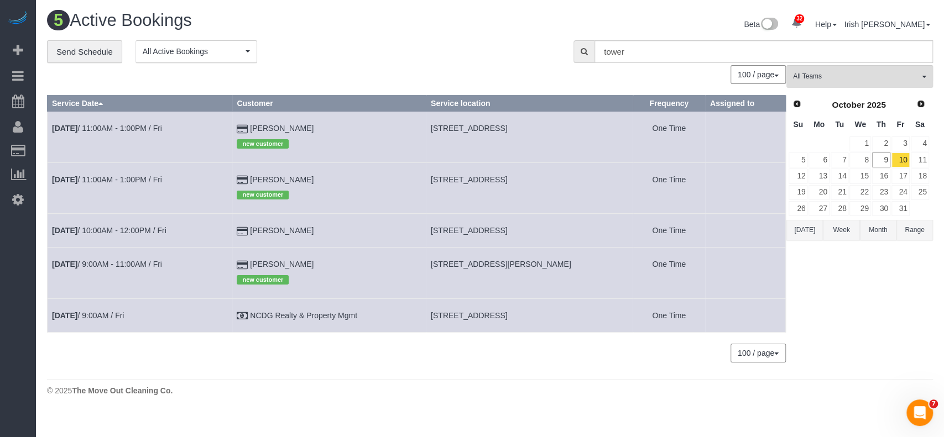
click at [811, 221] on button "[DATE]" at bounding box center [804, 230] width 36 height 20
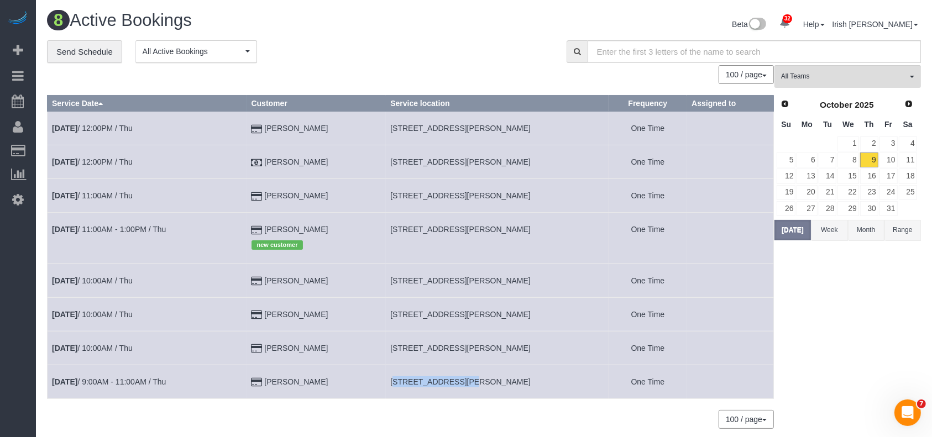
drag, startPoint x: 388, startPoint y: 381, endPoint x: 456, endPoint y: 380, distance: 68.6
click at [456, 380] on td "[STREET_ADDRESS][PERSON_NAME]" at bounding box center [497, 382] width 223 height 34
copy span "2002 [PERSON_NAME]"
click at [75, 191] on b "[DATE]" at bounding box center [64, 195] width 25 height 9
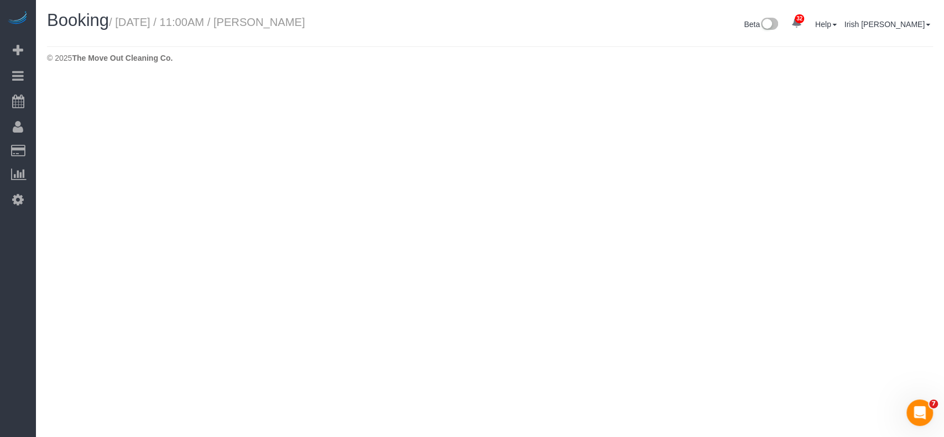
select select "[GEOGRAPHIC_DATA]"
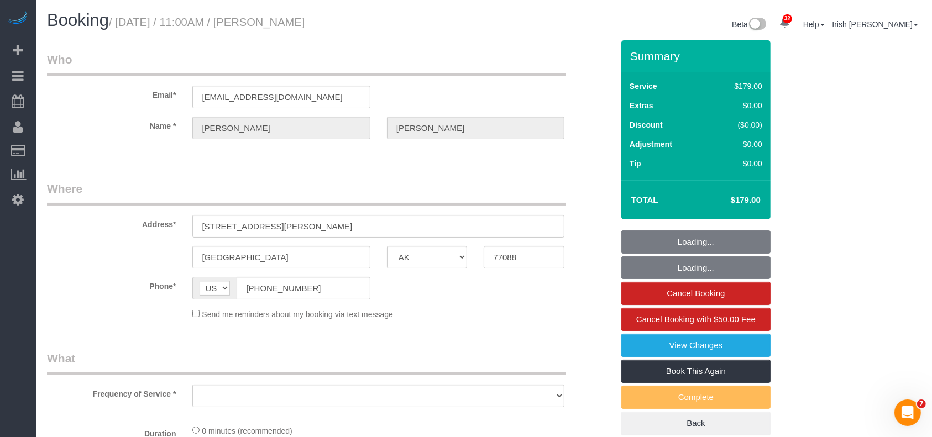
select select "string:fspay-513aab91-ade2-4e36-ad03-97c1767b1fd3"
select select "object:5061"
select select "3"
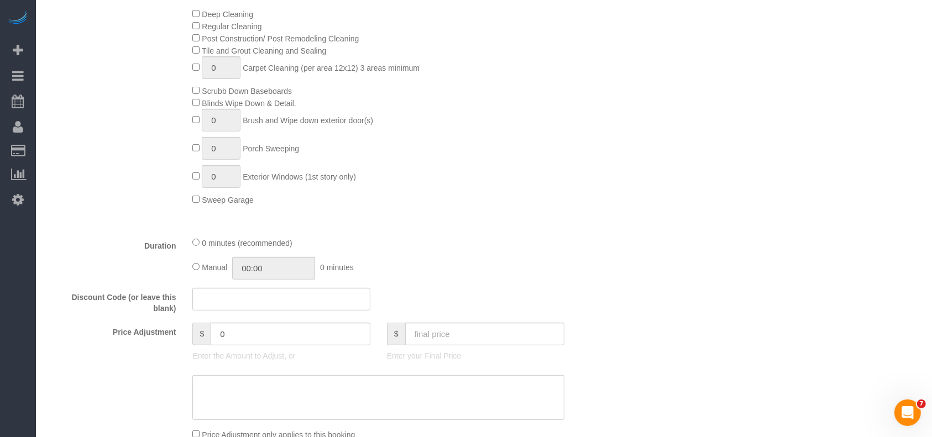
scroll to position [589, 0]
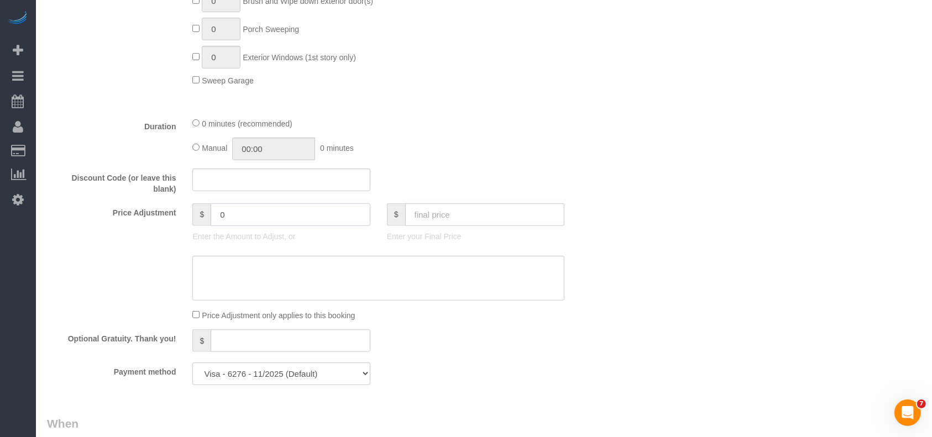
drag, startPoint x: 244, startPoint y: 216, endPoint x: 180, endPoint y: 213, distance: 64.2
click at [181, 215] on div "Price Adjustment $ 0 Enter the Amount to Adjust, or $ Enter your Final Price" at bounding box center [330, 225] width 583 height 44
paste input "115"
type input "115"
click at [248, 289] on textarea at bounding box center [378, 278] width 372 height 45
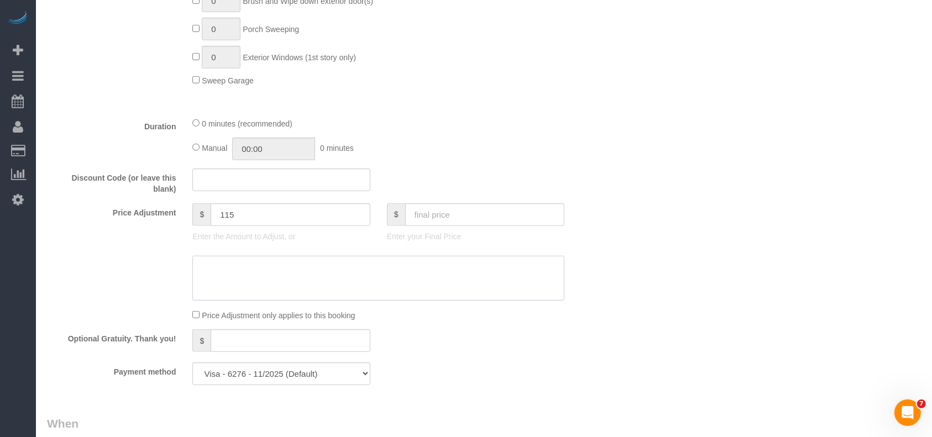
paste textarea "115"
click at [196, 267] on textarea at bounding box center [378, 278] width 372 height 45
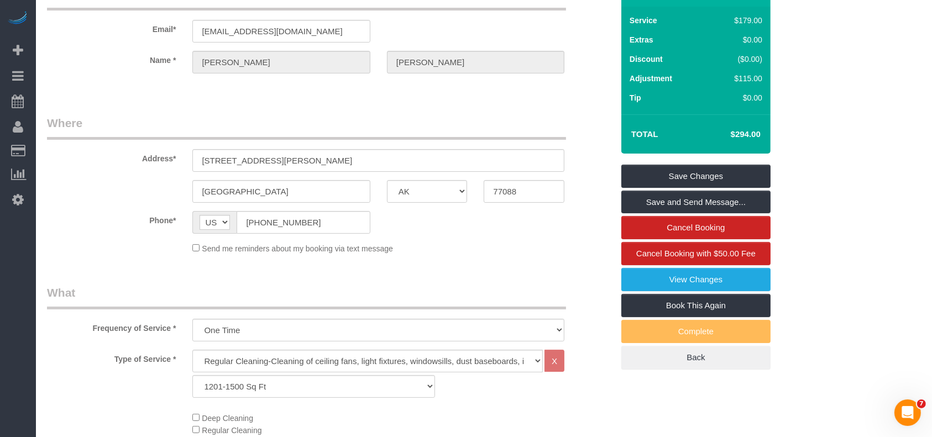
scroll to position [0, 0]
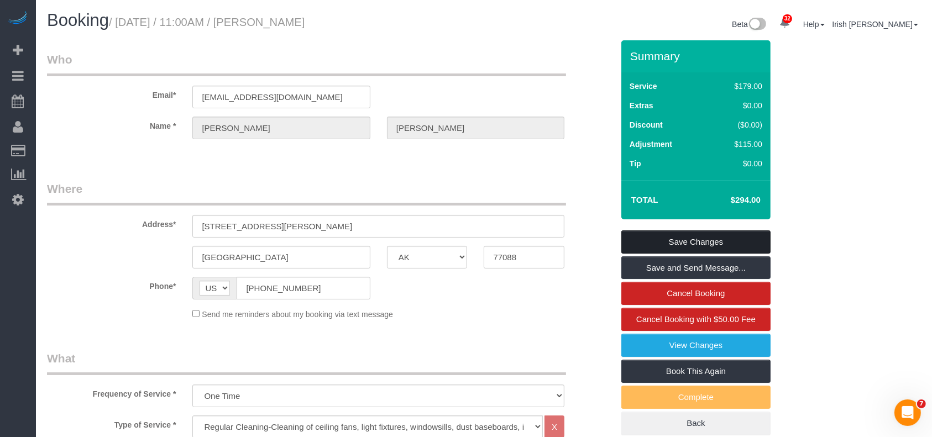
type textarea "$115 deep"
click at [686, 237] on link "Save Changes" at bounding box center [695, 242] width 149 height 23
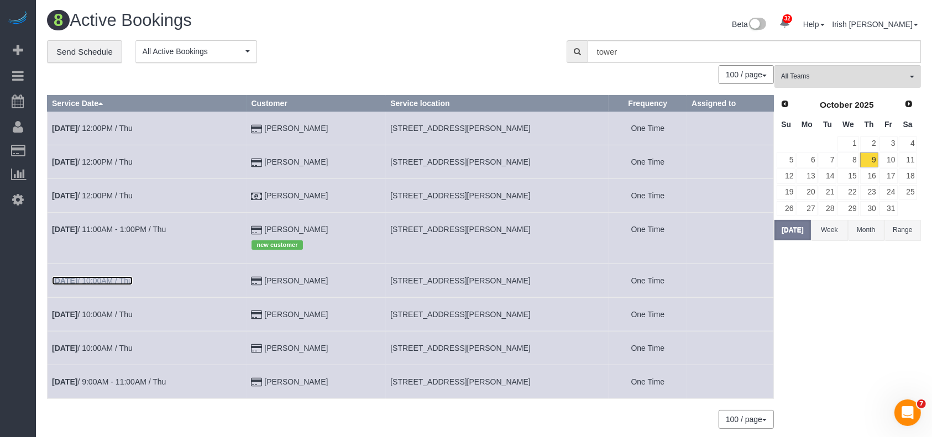
click at [97, 280] on link "[DATE] 10:00AM / Thu" at bounding box center [92, 280] width 81 height 9
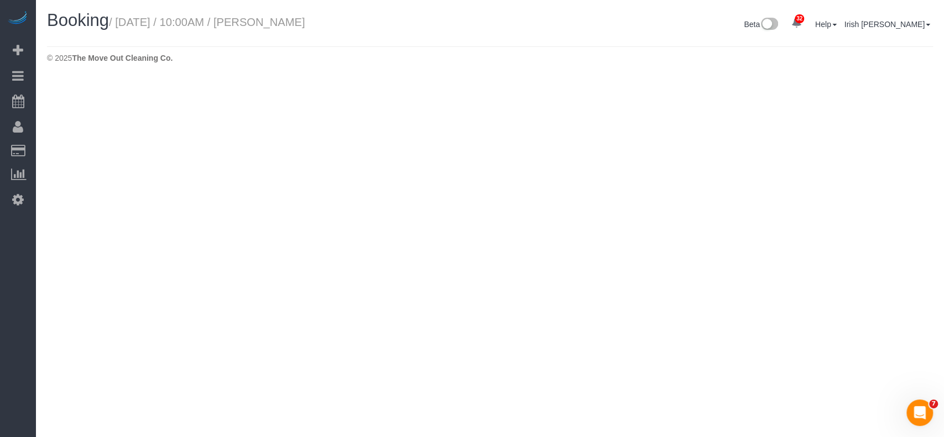
select select "[GEOGRAPHIC_DATA]"
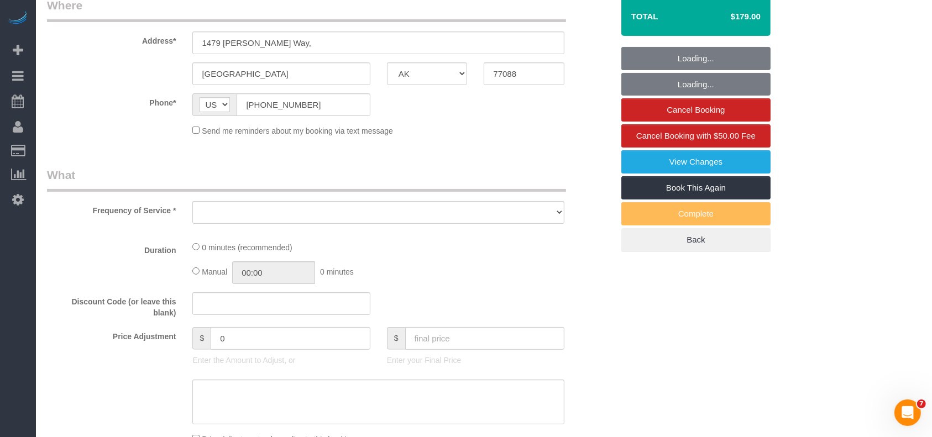
select select "string:fspay-513aab91-ade2-4e36-ad03-97c1767b1fd3"
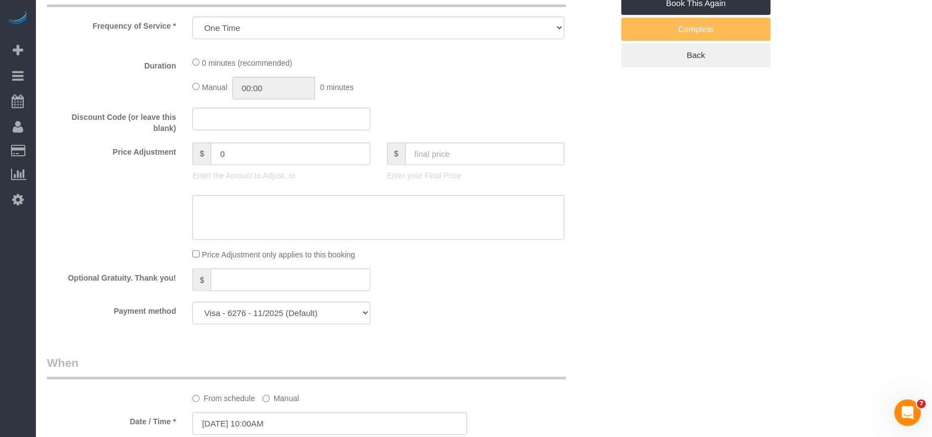
select select "object:5631"
select select "3"
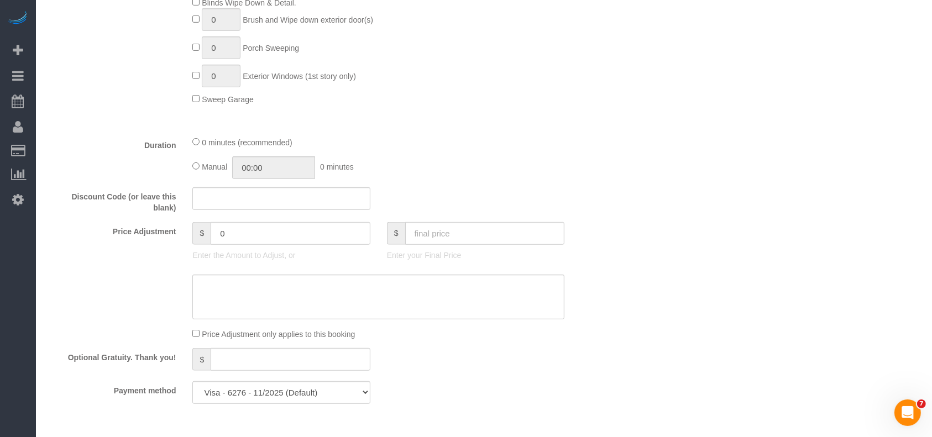
scroll to position [663, 0]
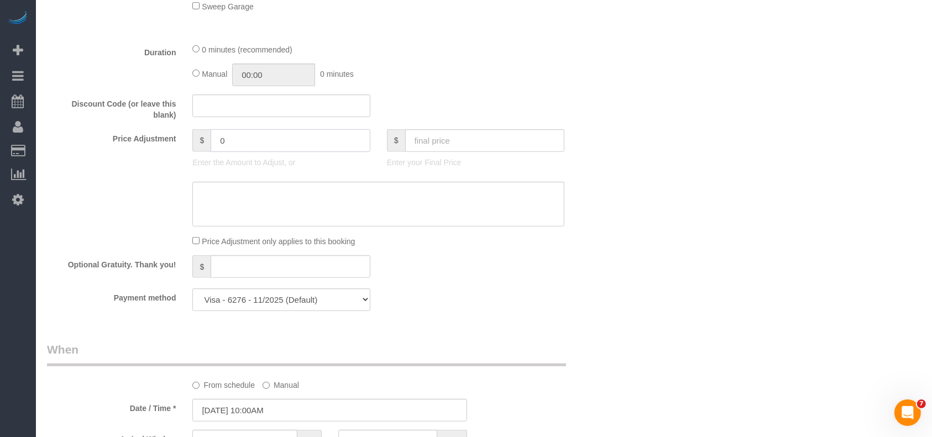
click at [179, 138] on div "Price Adjustment $ 0 Enter the Amount to Adjust, or $ Enter your Final Price" at bounding box center [330, 151] width 583 height 44
paste input "115"
type input "115"
click at [239, 192] on textarea at bounding box center [378, 204] width 372 height 45
paste textarea "115"
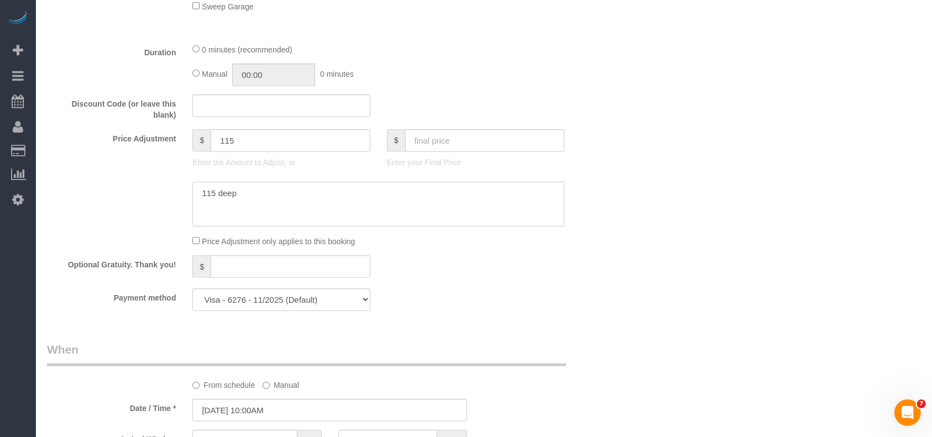
click at [199, 196] on textarea at bounding box center [378, 204] width 372 height 45
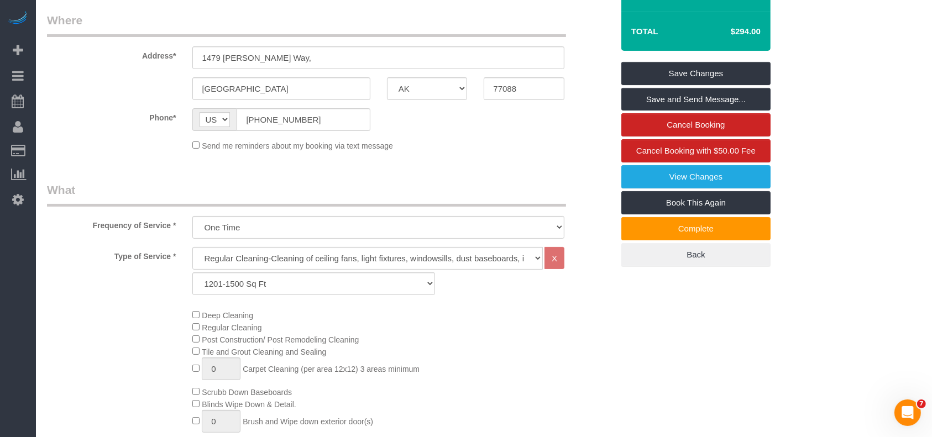
scroll to position [0, 0]
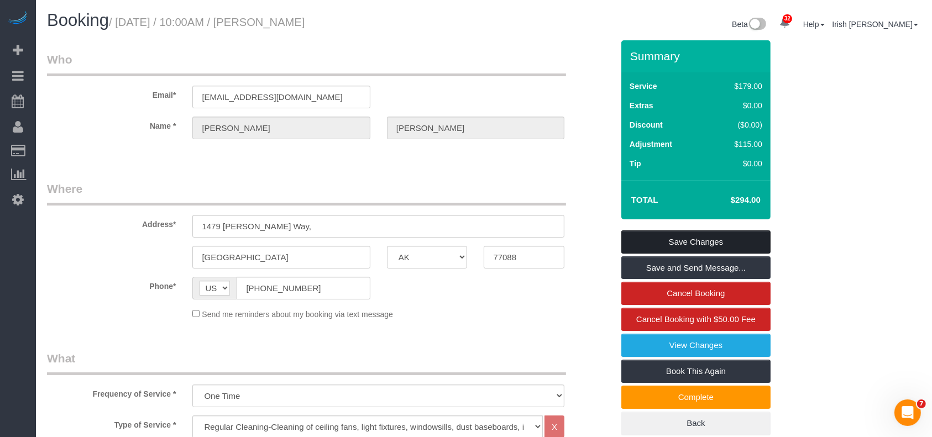
type textarea "$115 deep"
click at [669, 241] on link "Save Changes" at bounding box center [695, 242] width 149 height 23
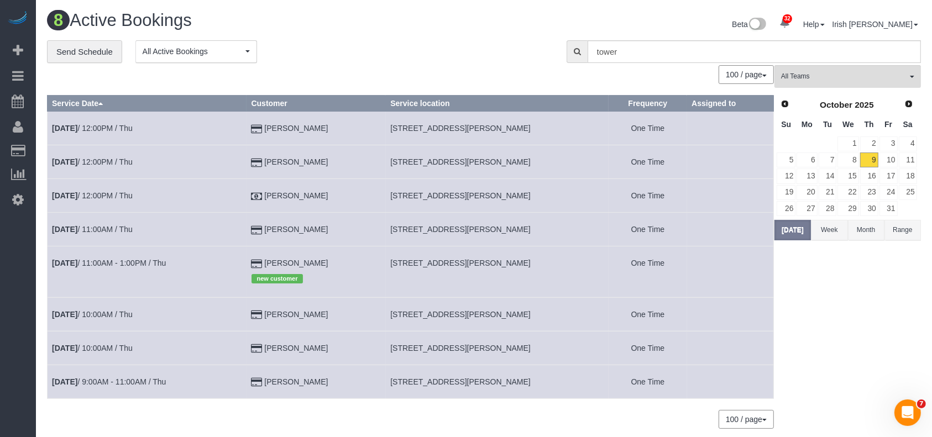
click at [114, 343] on td "[DATE] 10:00AM / Thu" at bounding box center [148, 348] width 200 height 34
click at [113, 346] on link "[DATE] 10:00AM / Thu" at bounding box center [92, 348] width 81 height 9
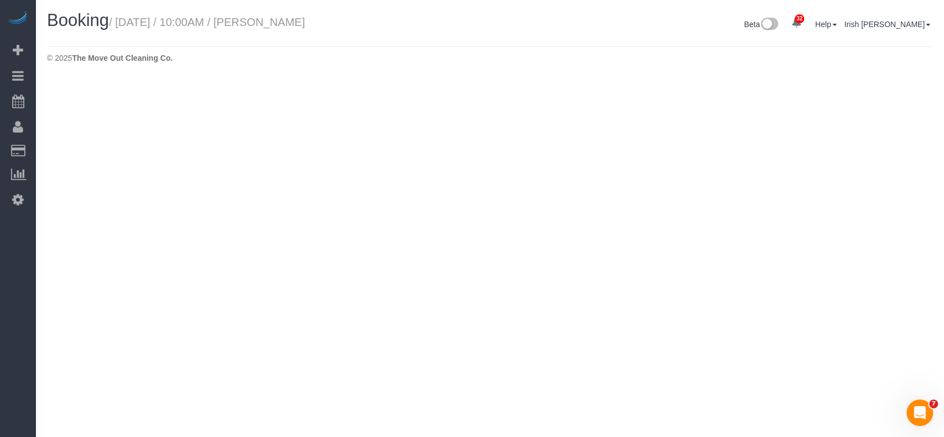
select select "[GEOGRAPHIC_DATA]"
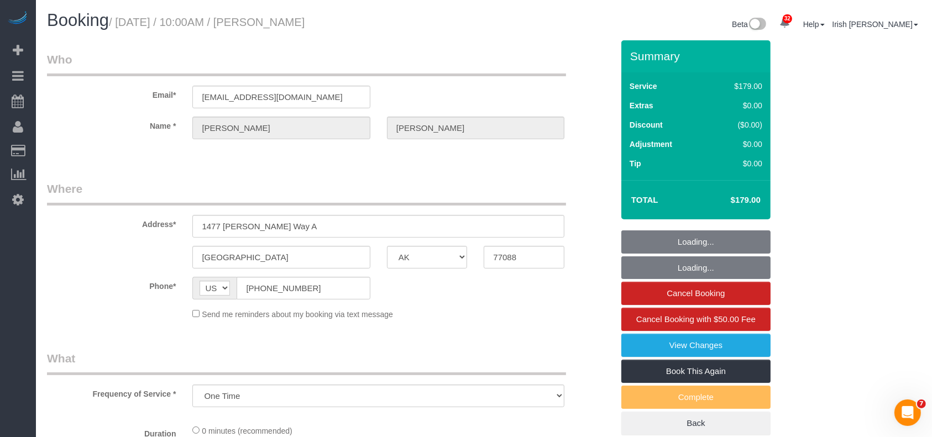
select select "object:6128"
select select "string:fspay-513aab91-ade2-4e36-ad03-97c1767b1fd3"
select select "3"
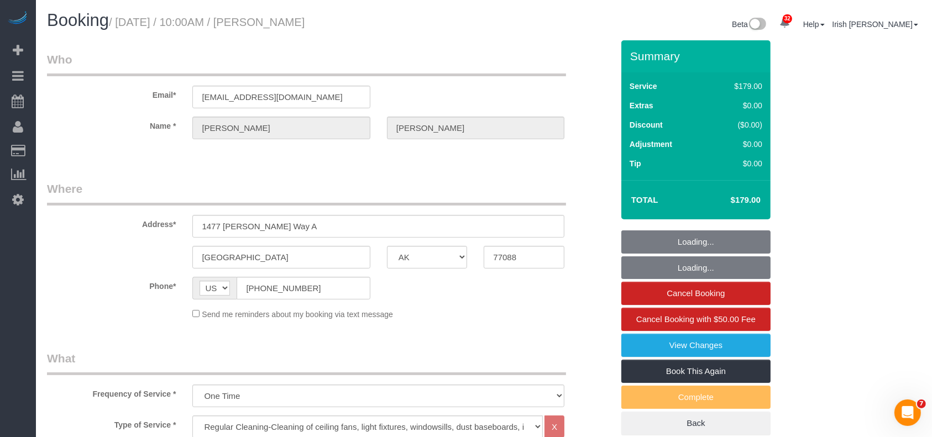
select select "object:6201"
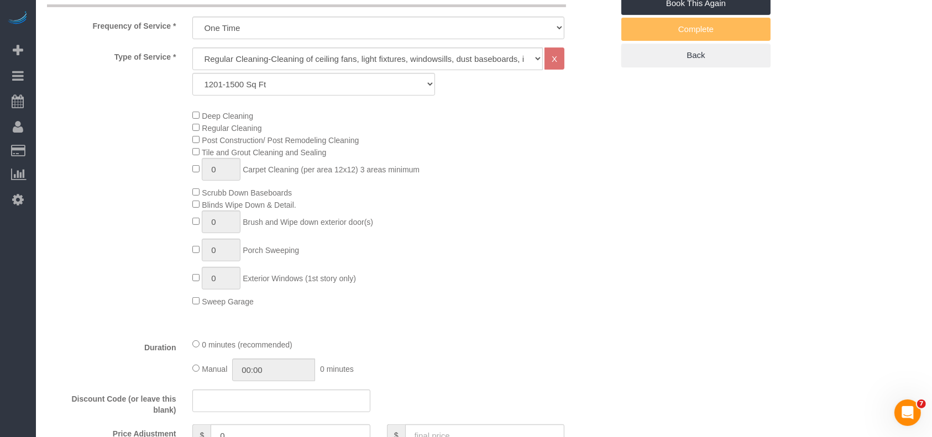
scroll to position [516, 0]
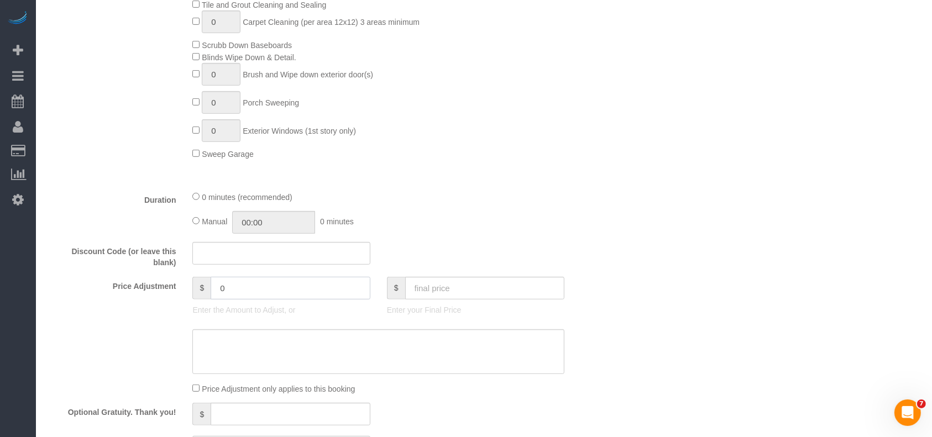
drag, startPoint x: 231, startPoint y: 297, endPoint x: 178, endPoint y: 293, distance: 53.3
click at [178, 293] on div "Price Adjustment $ 0 Enter the Amount to Adjust, or $ Enter your Final Price" at bounding box center [330, 299] width 583 height 44
paste input "."
drag, startPoint x: 236, startPoint y: 285, endPoint x: 208, endPoint y: 306, distance: 34.8
click at [181, 285] on div "Price Adjustment $ 0 Enter the Amount to Adjust, or $ Enter your Final Price" at bounding box center [330, 299] width 583 height 44
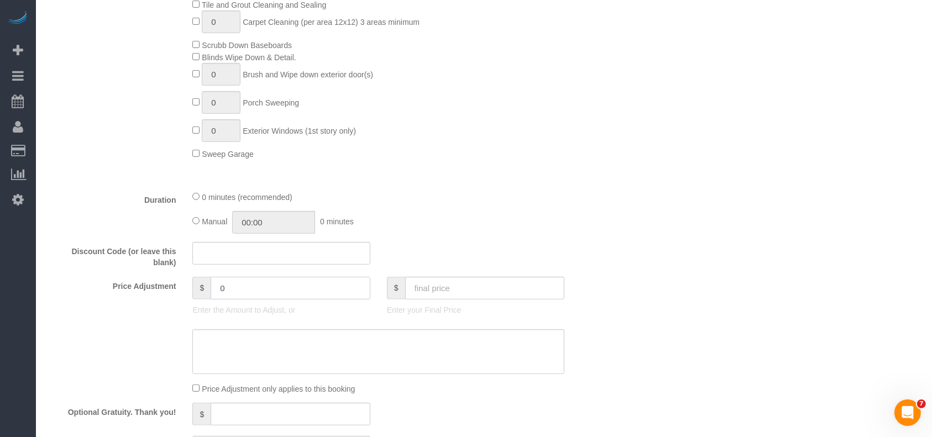
paste input "115"
type input "115"
click at [238, 350] on textarea at bounding box center [378, 352] width 372 height 45
paste textarea "115"
click at [203, 339] on textarea at bounding box center [378, 352] width 372 height 45
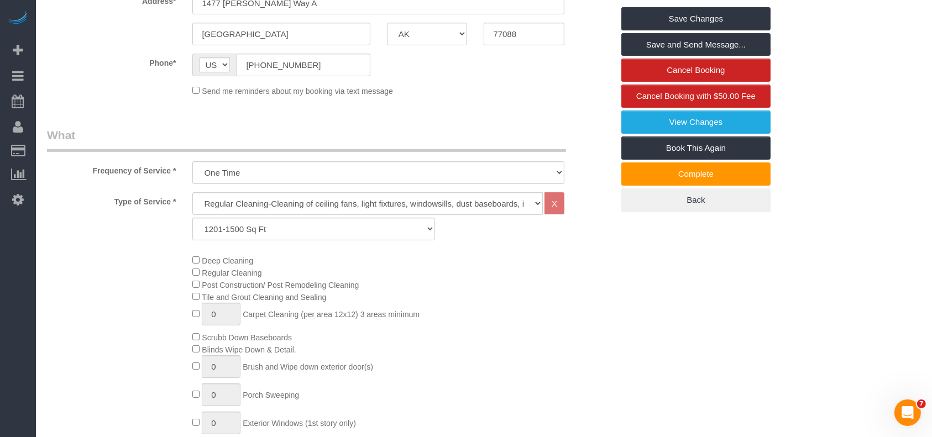
scroll to position [147, 0]
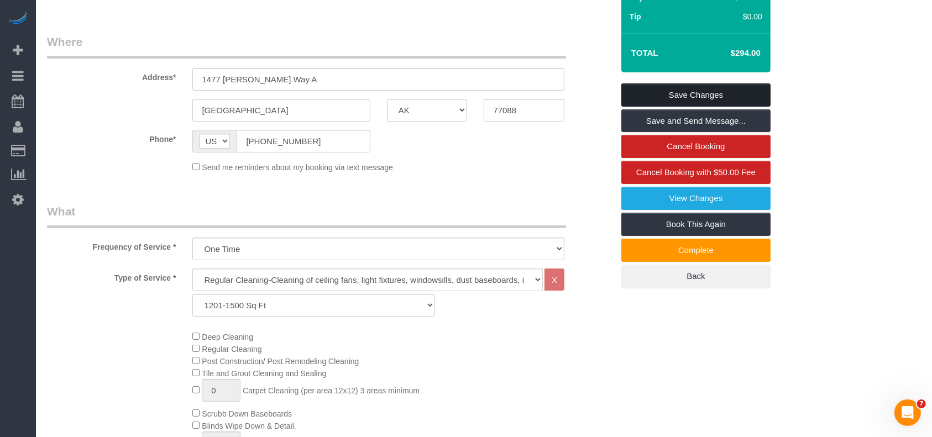
type textarea "$115 deep"
click at [677, 87] on link "Save Changes" at bounding box center [695, 94] width 149 height 23
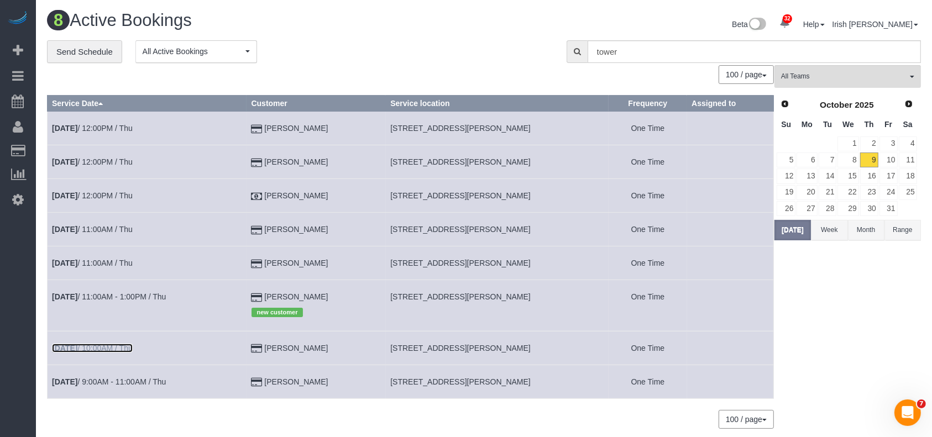
click at [81, 348] on link "[DATE] 10:00AM / Thu" at bounding box center [92, 348] width 81 height 9
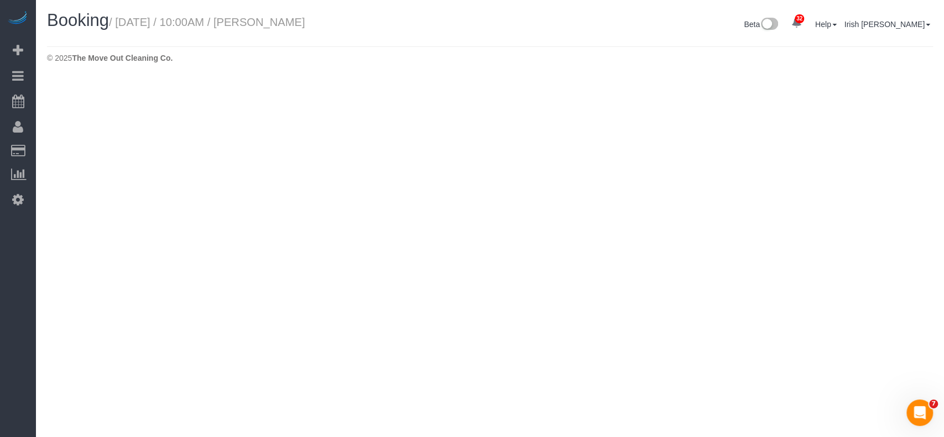
select select "[GEOGRAPHIC_DATA]"
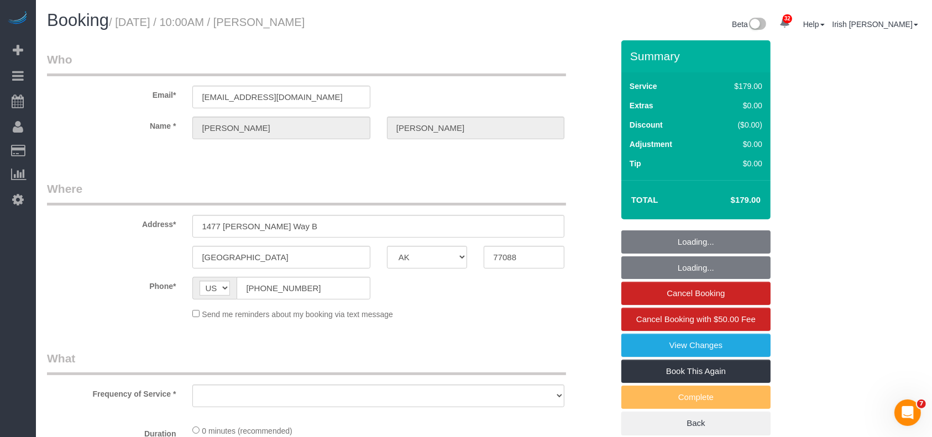
select select "object:6684"
select select "string:fspay-513aab91-ade2-4e36-ad03-97c1767b1fd3"
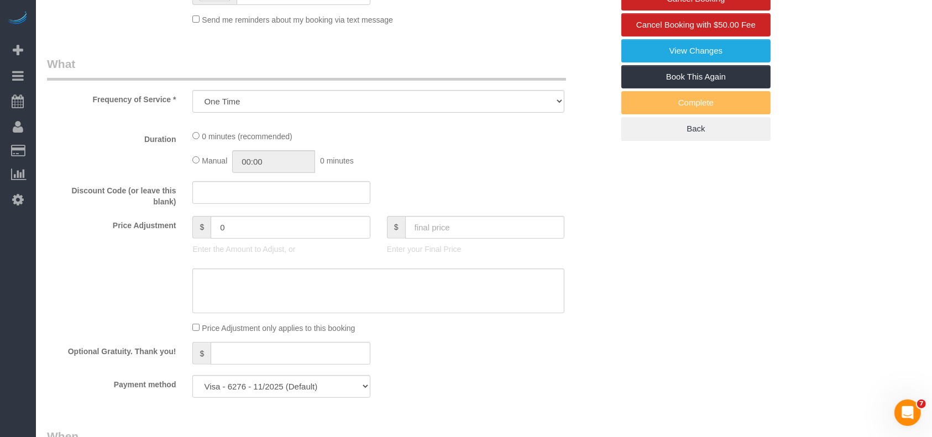
select select "object:6710"
select select "3"
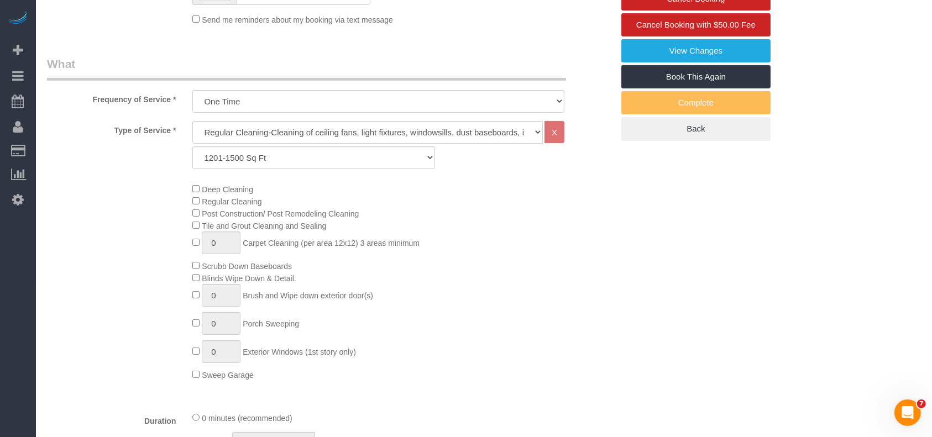
scroll to position [442, 0]
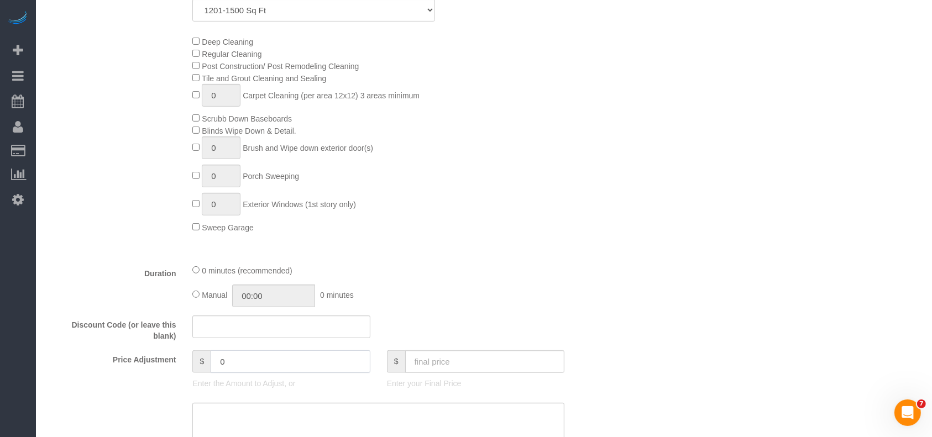
drag, startPoint x: 218, startPoint y: 370, endPoint x: 182, endPoint y: 367, distance: 35.5
click at [181, 368] on div "Price Adjustment $ 0 Enter the Amount to Adjust, or $ Enter your Final Price" at bounding box center [330, 373] width 583 height 44
paste input "115"
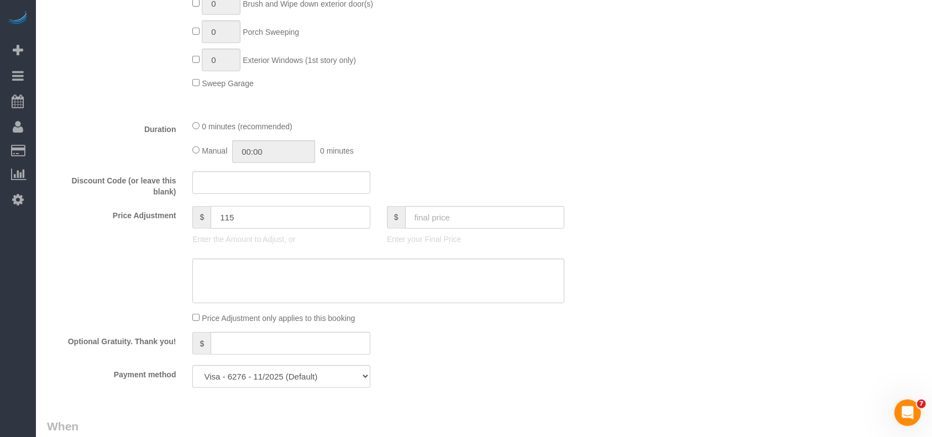
scroll to position [589, 0]
type input "115"
click at [228, 281] on textarea at bounding box center [378, 278] width 372 height 45
paste textarea "115"
click at [198, 270] on textarea at bounding box center [378, 278] width 372 height 45
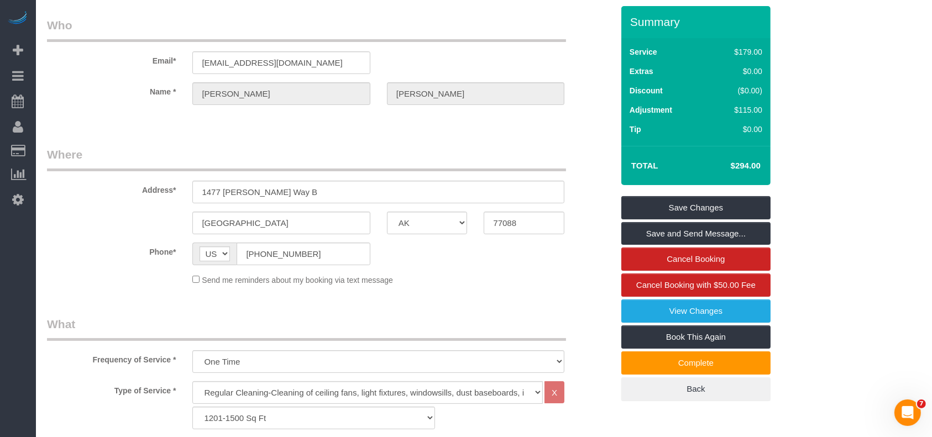
scroll to position [0, 0]
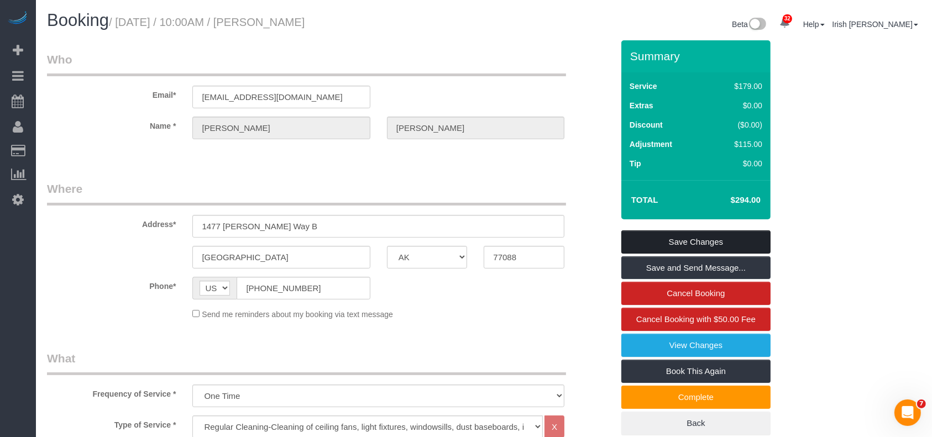
type textarea "$115 deep"
click at [658, 241] on link "Save Changes" at bounding box center [695, 242] width 149 height 23
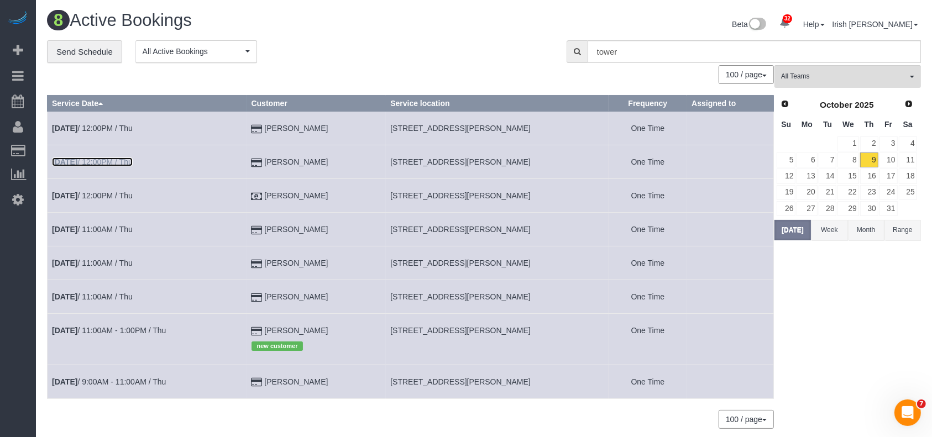
click at [102, 160] on link "[DATE] 12:00PM / Thu" at bounding box center [92, 162] width 81 height 9
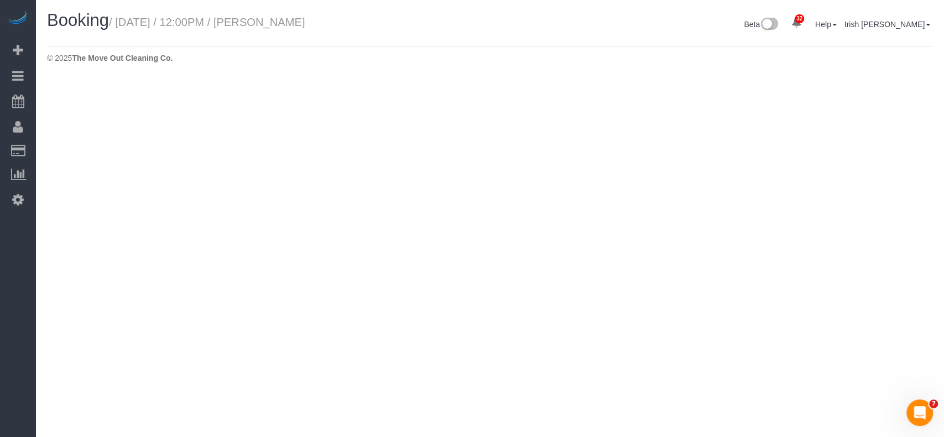
select select "[GEOGRAPHIC_DATA]"
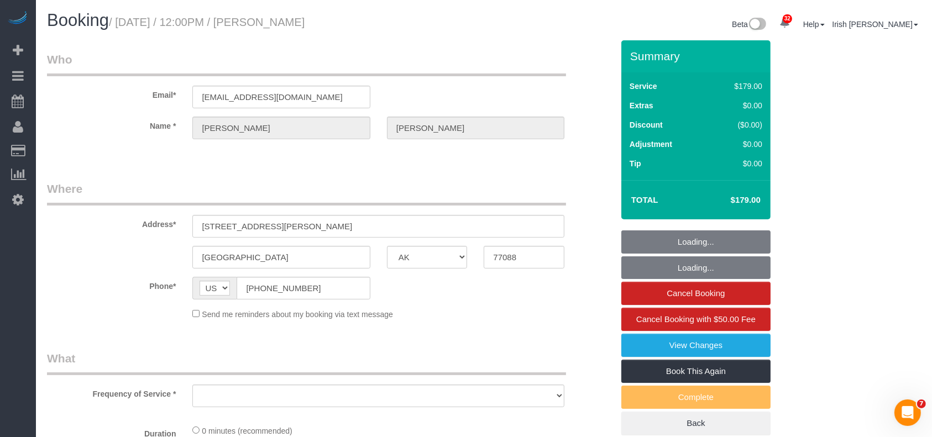
select select "string:fspay-513aab91-ade2-4e36-ad03-97c1767b1fd3"
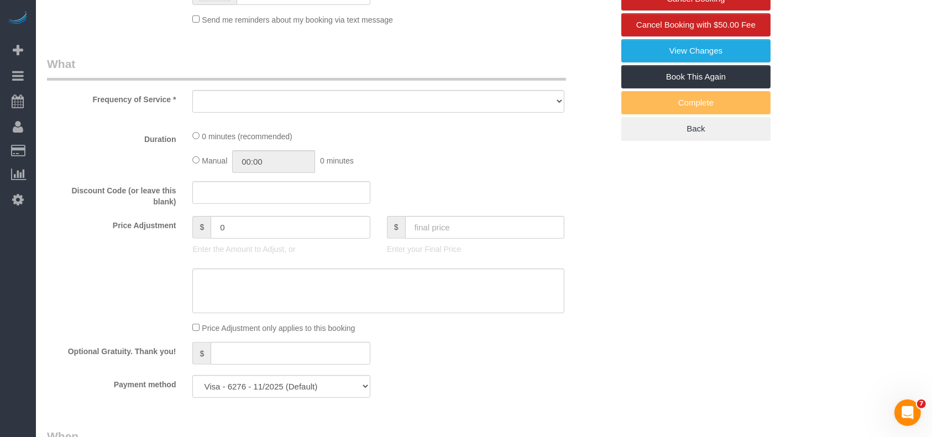
select select "object:7279"
select select "3"
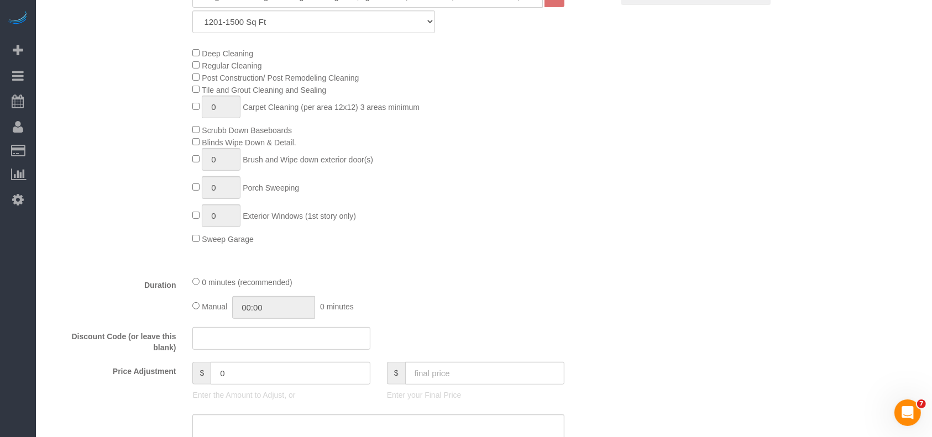
select select "object:7341"
